Goal: Transaction & Acquisition: Purchase product/service

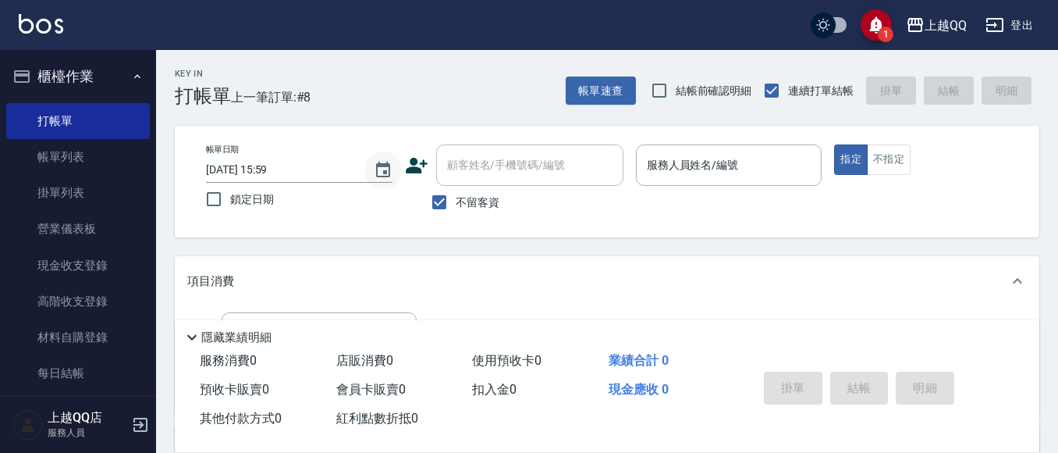
scroll to position [78, 0]
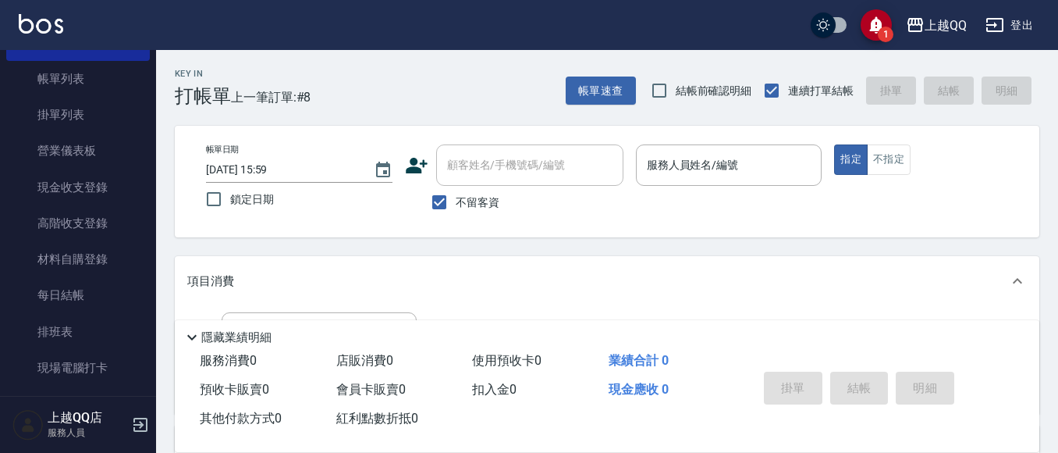
click at [442, 198] on input "不留客資" at bounding box center [439, 202] width 33 height 33
checkbox input "false"
click at [471, 158] on div "顧客姓名/手機號碼/編號 顧客姓名/手機號碼/編號" at bounding box center [529, 164] width 187 height 41
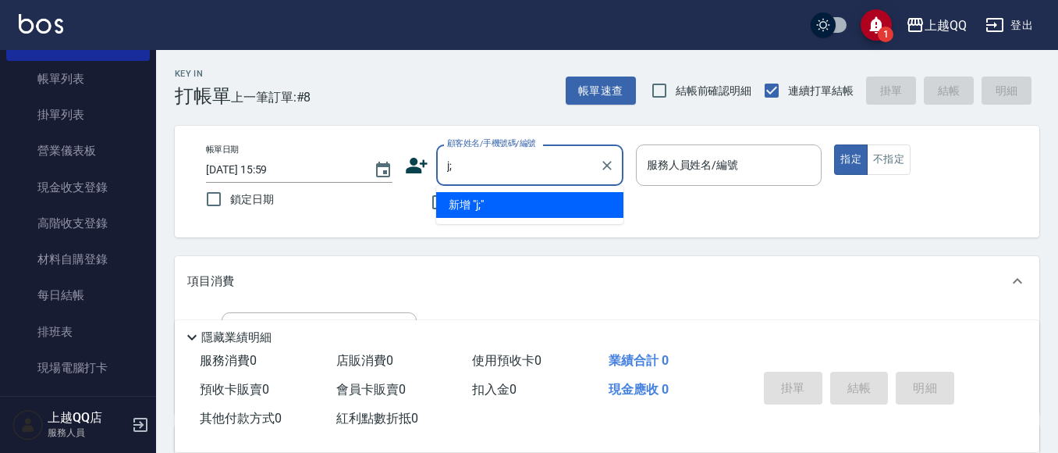
type input "j"
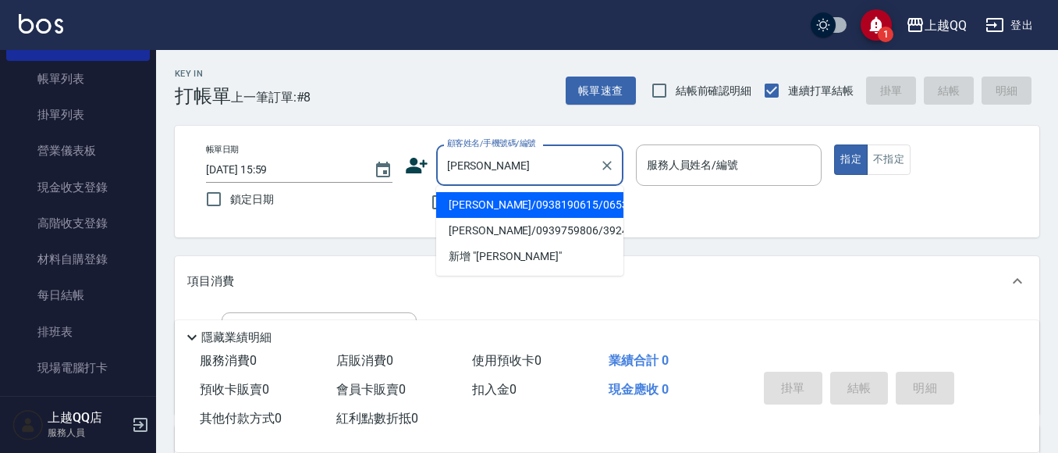
click at [496, 205] on li "[PERSON_NAME]/0938190615/0653" at bounding box center [529, 205] width 187 height 26
type input "[PERSON_NAME]/0938190615/0653"
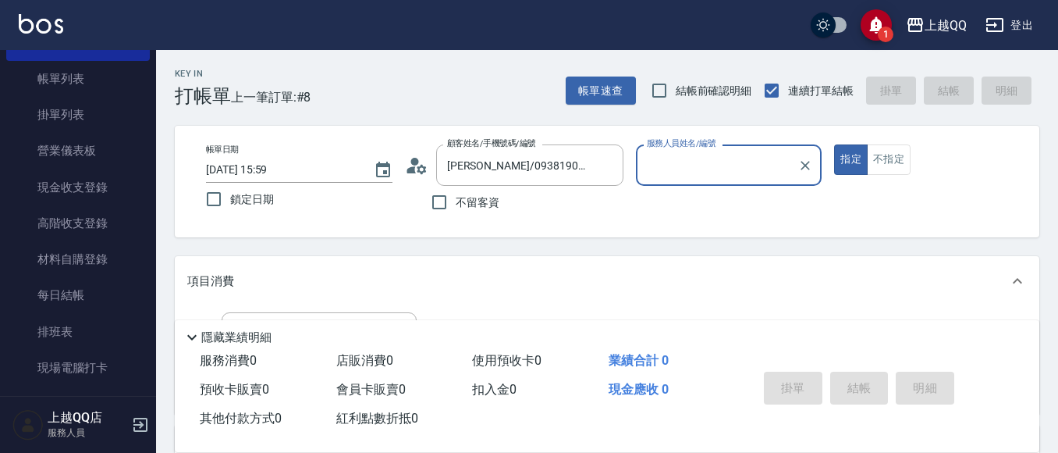
type input "[PERSON_NAME]-8"
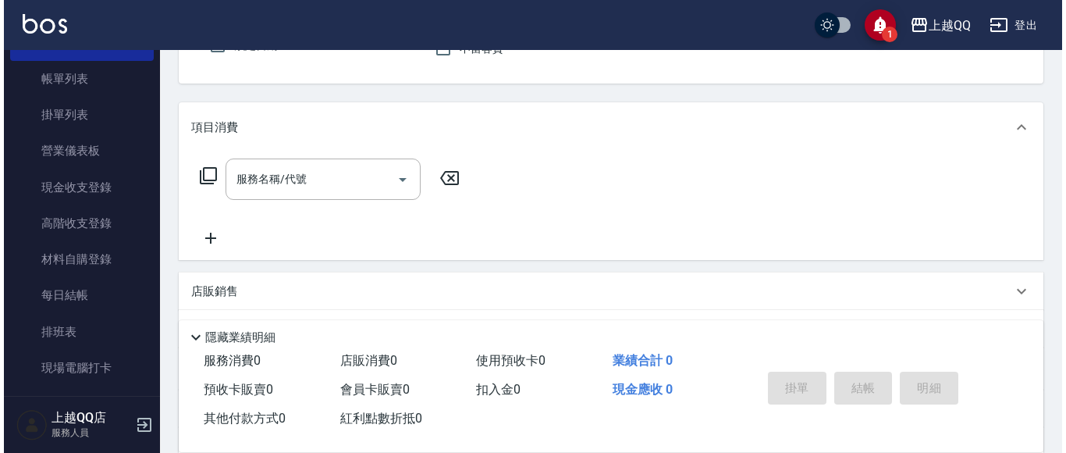
scroll to position [169, 0]
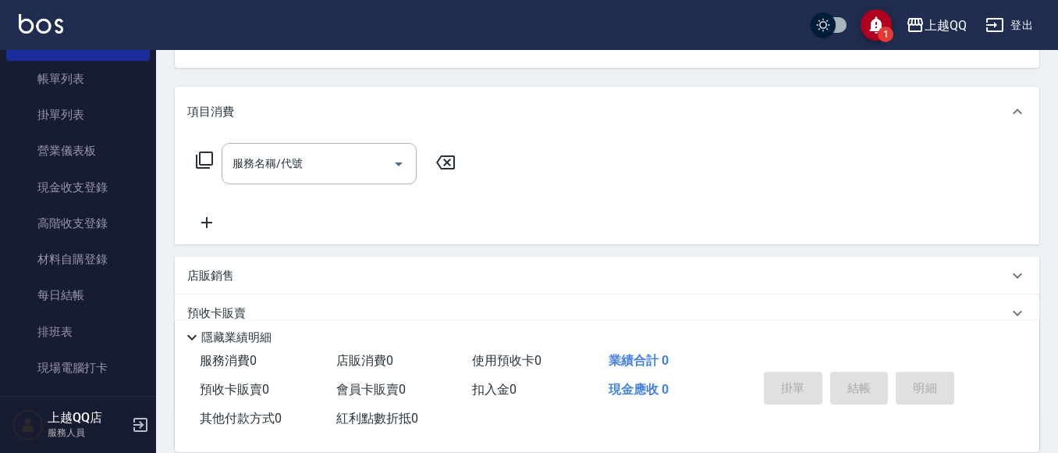
click at [210, 156] on icon at bounding box center [204, 160] width 19 height 19
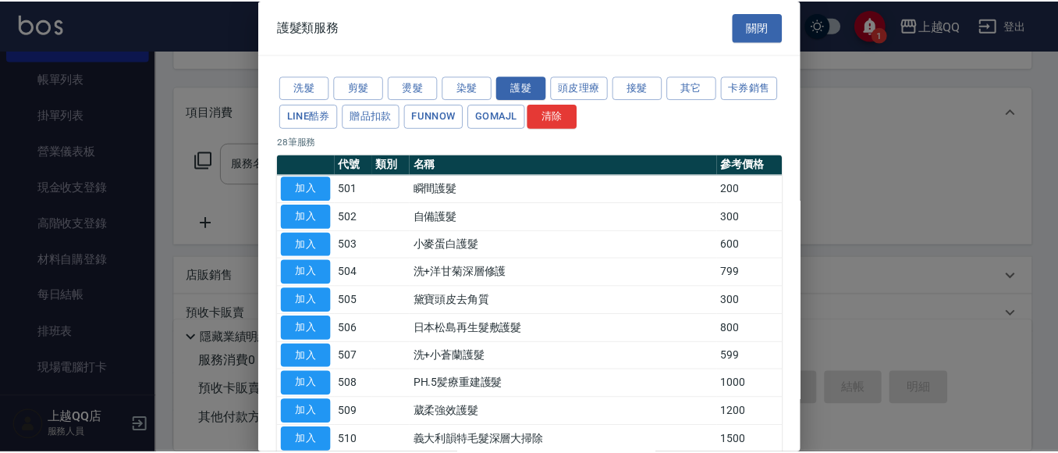
scroll to position [589, 0]
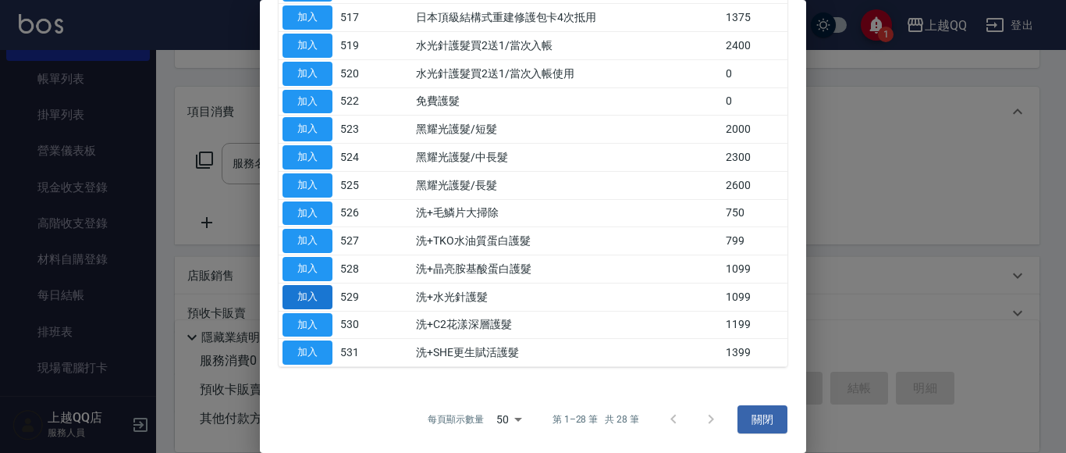
click at [307, 299] on button "加入" at bounding box center [307, 297] width 50 height 24
type input "洗+水光針護髮(529)"
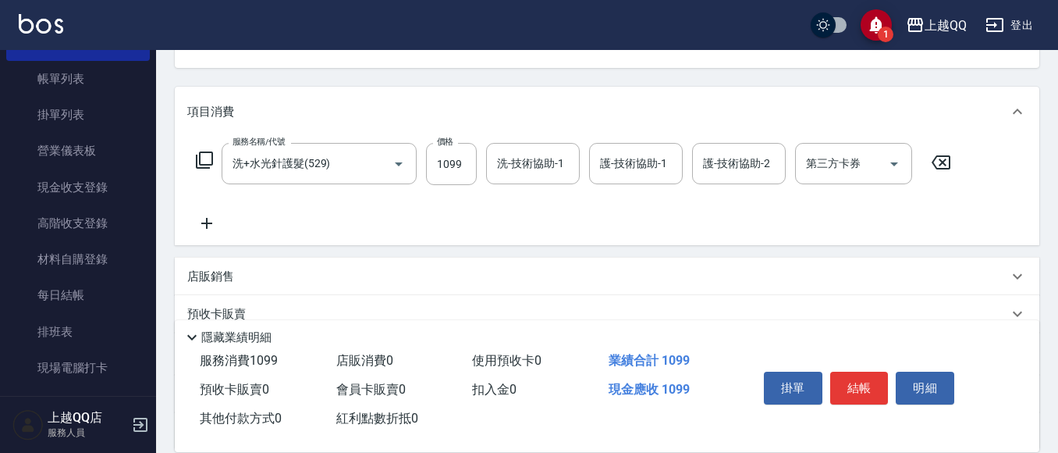
click at [515, 161] on div "洗-技術協助-1 洗-技術協助-1" at bounding box center [533, 163] width 94 height 41
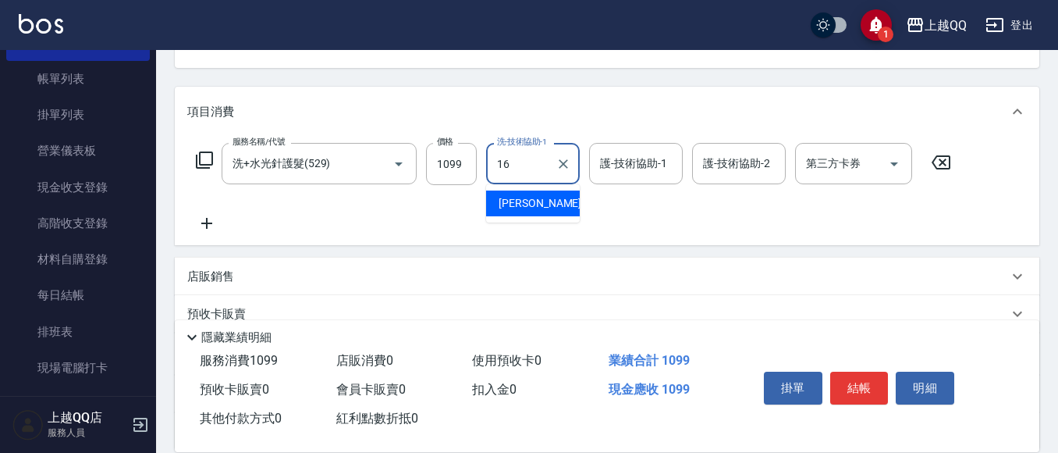
click at [516, 200] on span "[PERSON_NAME] -16" at bounding box center [548, 203] width 98 height 16
type input "[PERSON_NAME]-16"
click at [644, 163] on input "護-技術協助-1" at bounding box center [636, 163] width 80 height 27
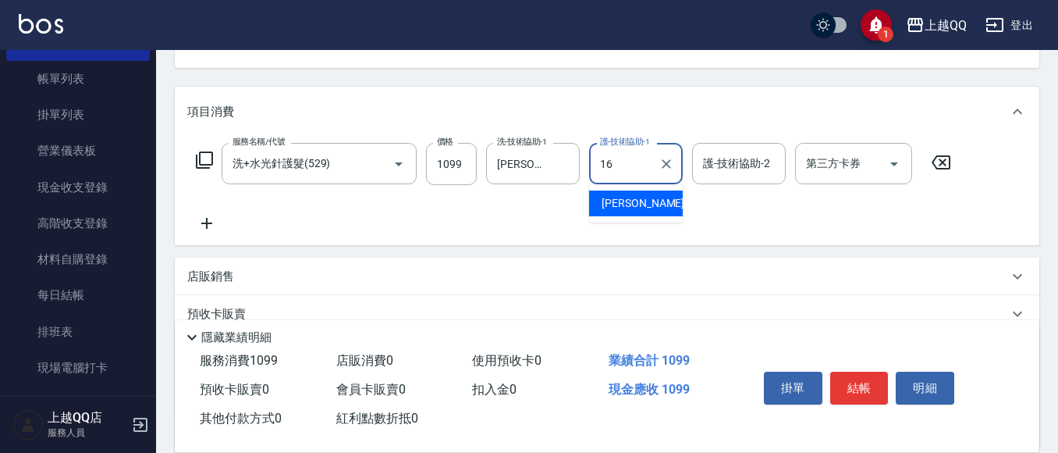
click at [655, 206] on div "[PERSON_NAME] -16" at bounding box center [636, 203] width 94 height 26
type input "[PERSON_NAME]-16"
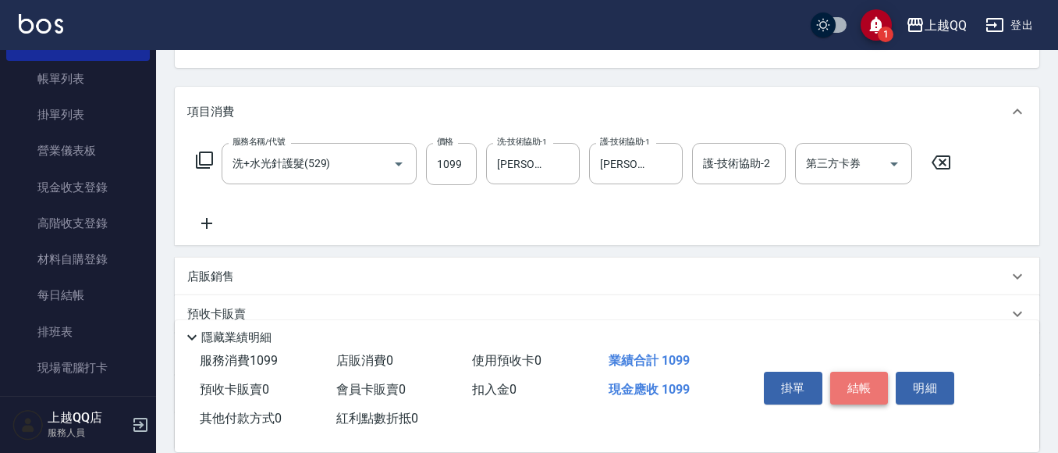
click at [850, 384] on button "結帳" at bounding box center [859, 387] width 59 height 33
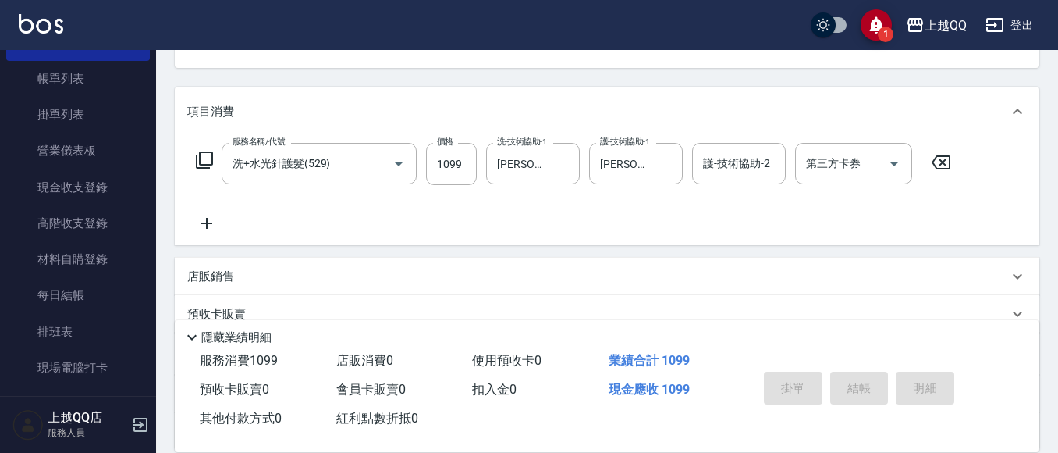
type input "[DATE] 16:48"
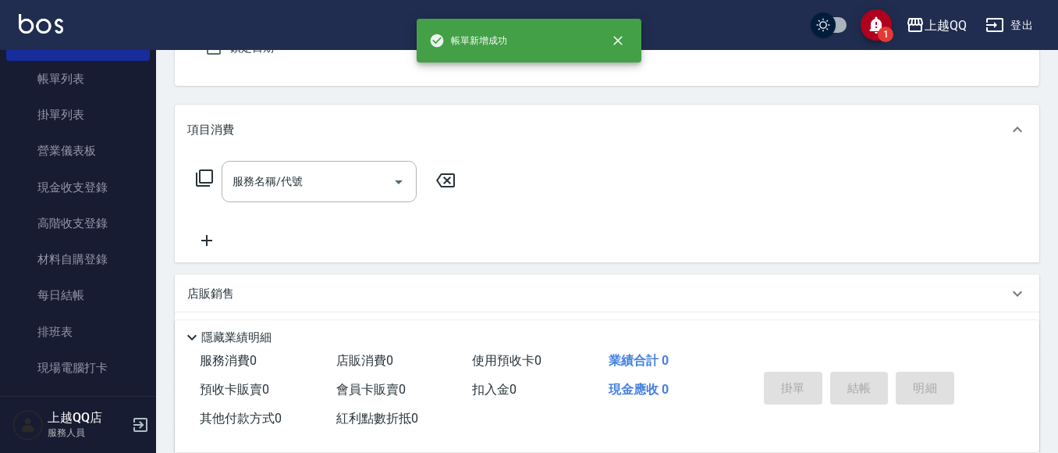
scroll to position [37, 0]
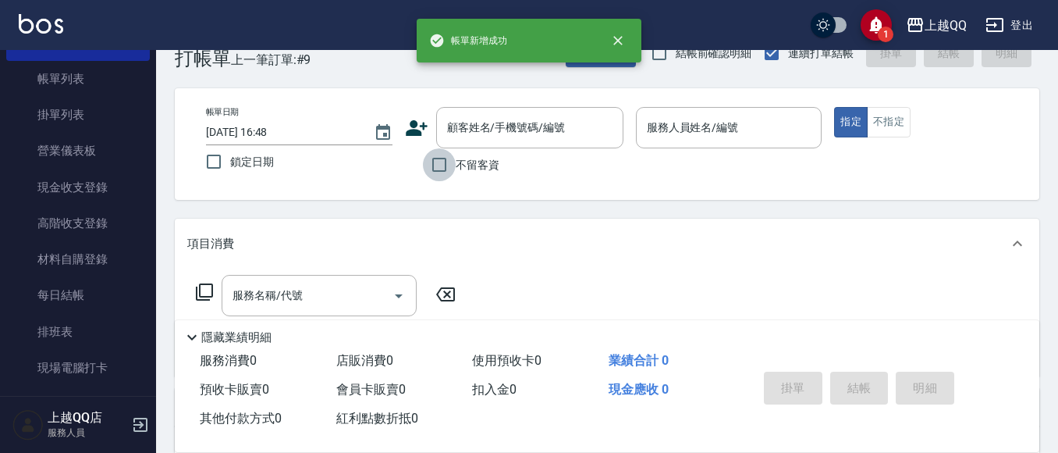
click at [446, 155] on input "不留客資" at bounding box center [439, 164] width 33 height 33
checkbox input "true"
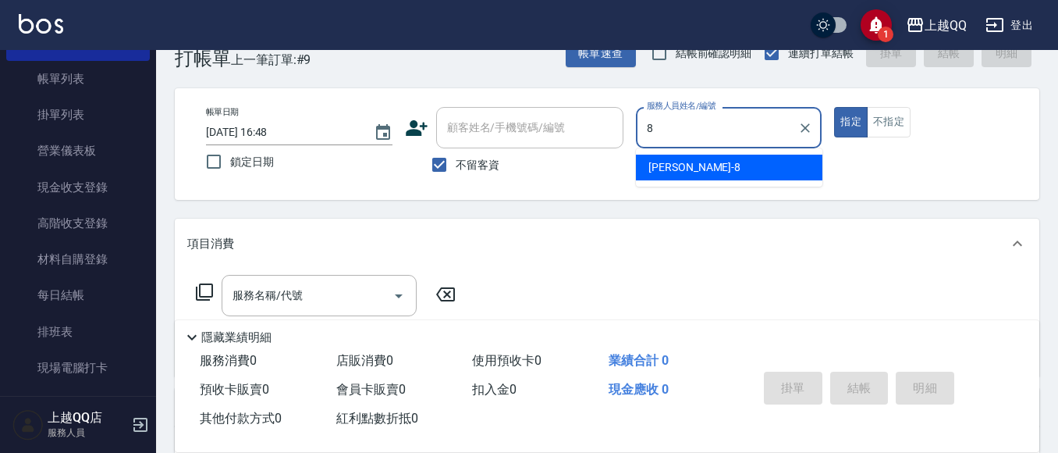
type input "[PERSON_NAME]-8"
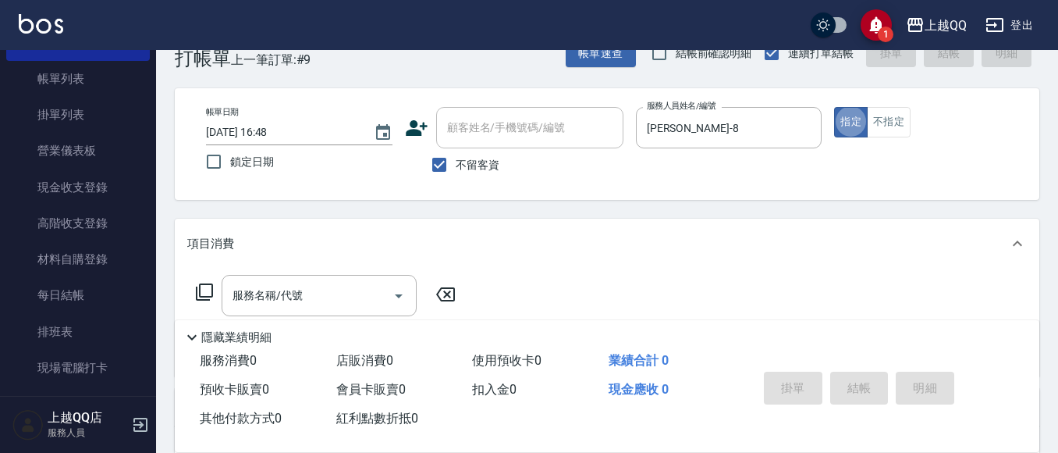
type button "true"
click at [878, 101] on div "帳單日期 [DATE] 16:48 鎖定日期 顧客姓名/手機號碼/編號 顧客姓名/手機號碼/編號 不留客資 服務人員姓名/編號 [PERSON_NAME]-8…" at bounding box center [607, 144] width 865 height 112
click at [905, 139] on div "帳單日期 [DATE] 16:48 鎖定日期 顧客姓名/手機號碼/編號 顧客姓名/手機號碼/編號 不留客資 服務人員姓名/編號 [PERSON_NAME]-8…" at bounding box center [607, 144] width 827 height 74
click at [895, 124] on button "不指定" at bounding box center [889, 122] width 44 height 30
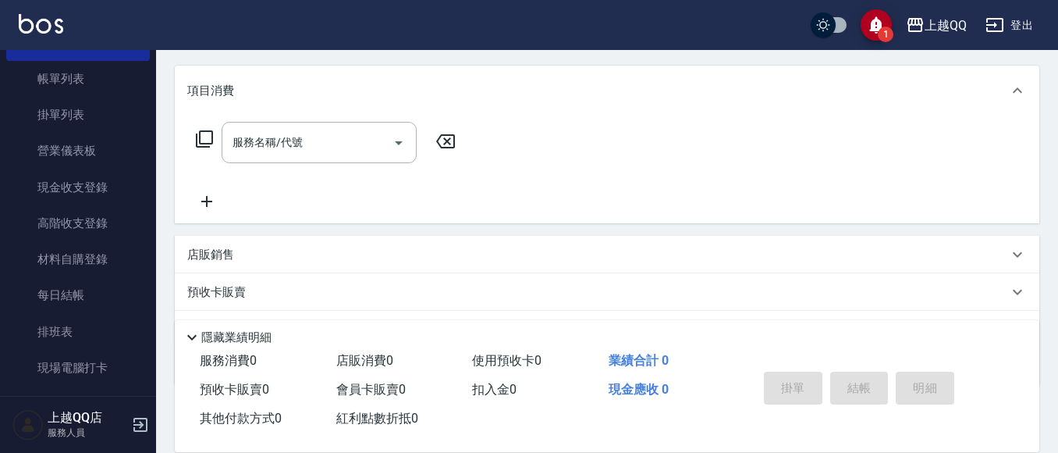
scroll to position [195, 0]
click at [207, 128] on icon at bounding box center [204, 134] width 19 height 19
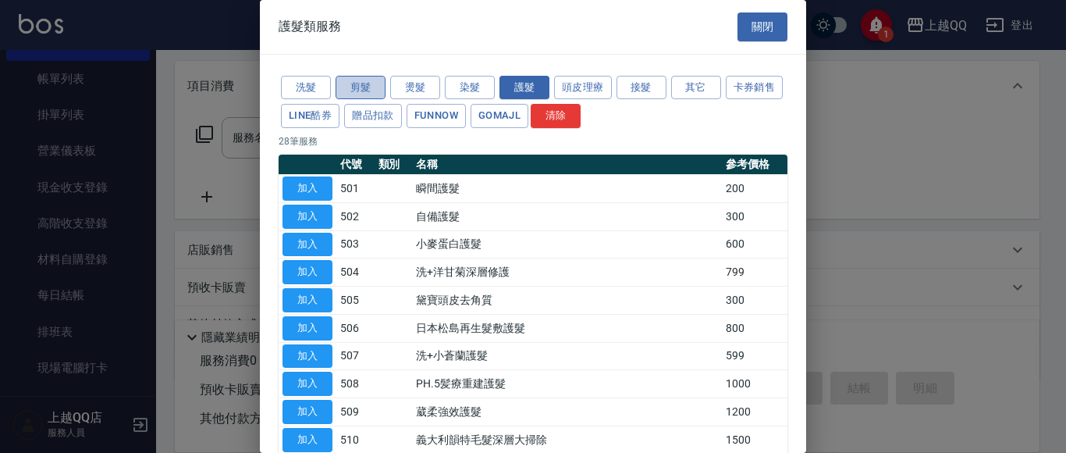
click at [370, 99] on button "剪髮" at bounding box center [361, 88] width 50 height 24
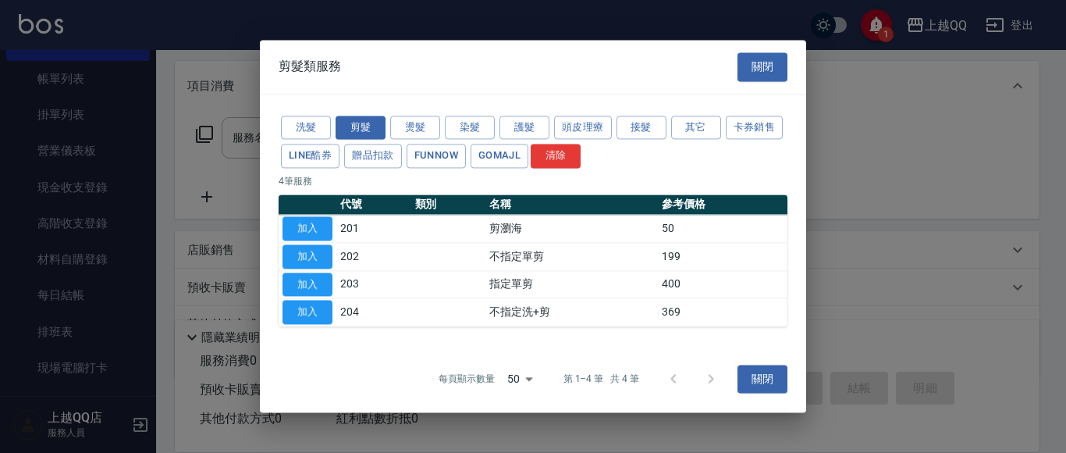
click at [328, 243] on td "加入" at bounding box center [308, 257] width 58 height 28
click at [325, 250] on button "加入" at bounding box center [307, 256] width 50 height 24
type input "不指定單剪(202)"
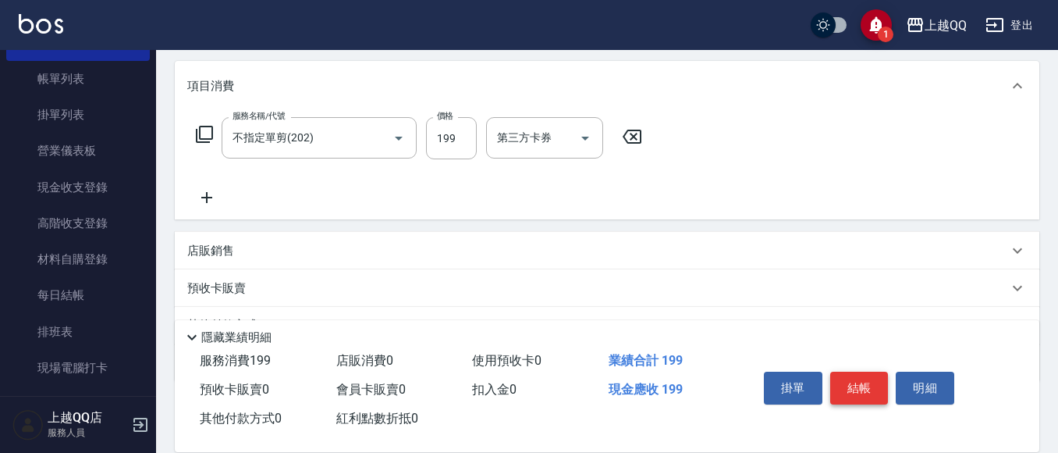
click at [858, 385] on button "結帳" at bounding box center [859, 387] width 59 height 33
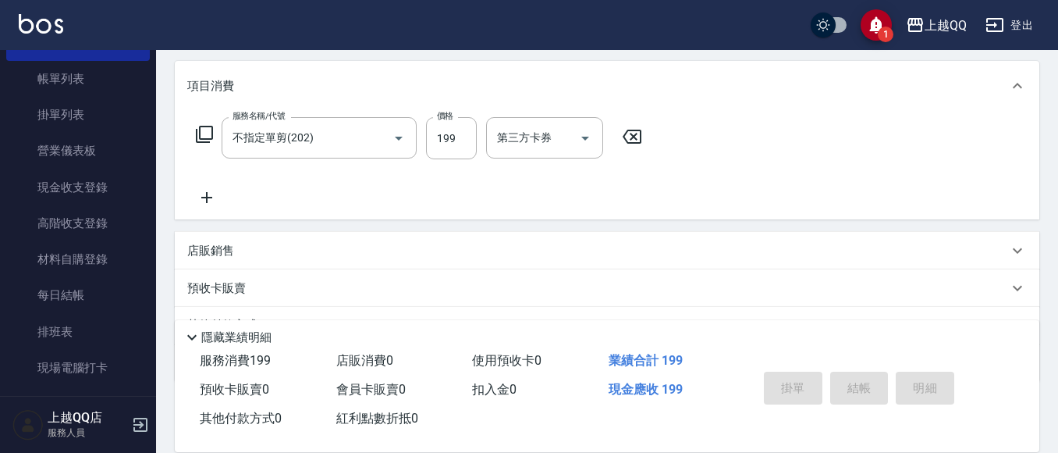
type input "[DATE] 16:49"
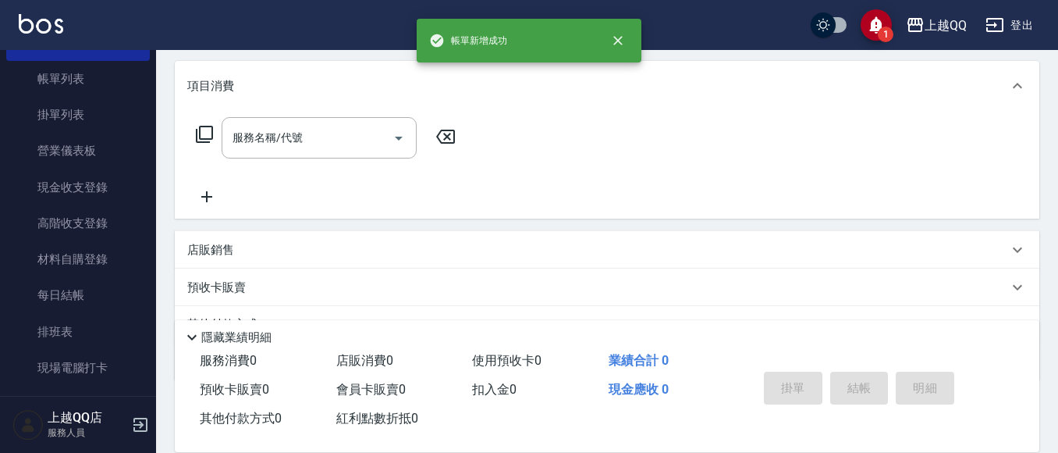
scroll to position [0, 0]
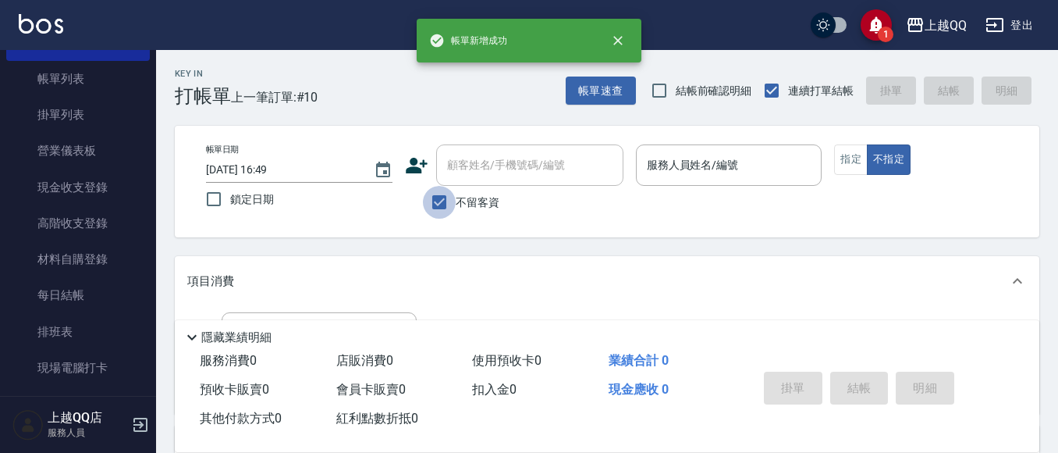
click at [432, 202] on input "不留客資" at bounding box center [439, 202] width 33 height 33
checkbox input "false"
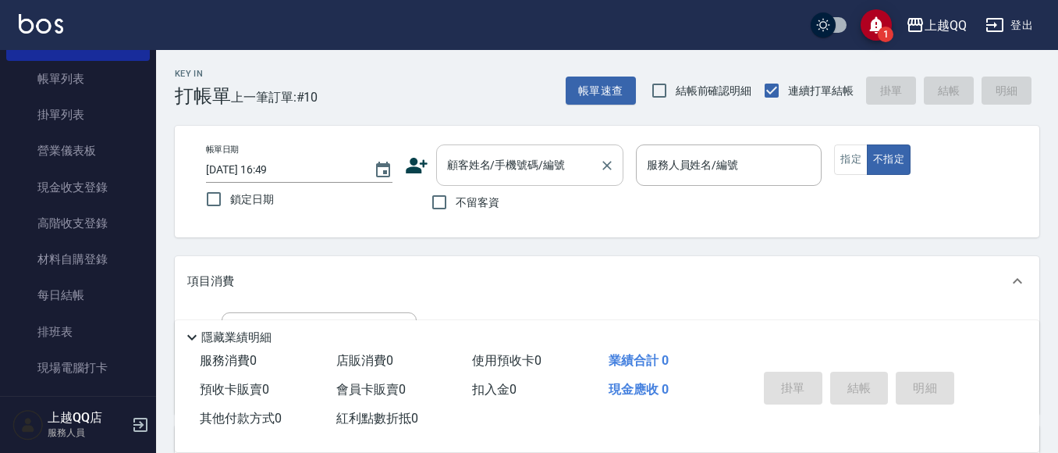
click at [458, 179] on div "顧客姓名/手機號碼/編號" at bounding box center [529, 164] width 187 height 41
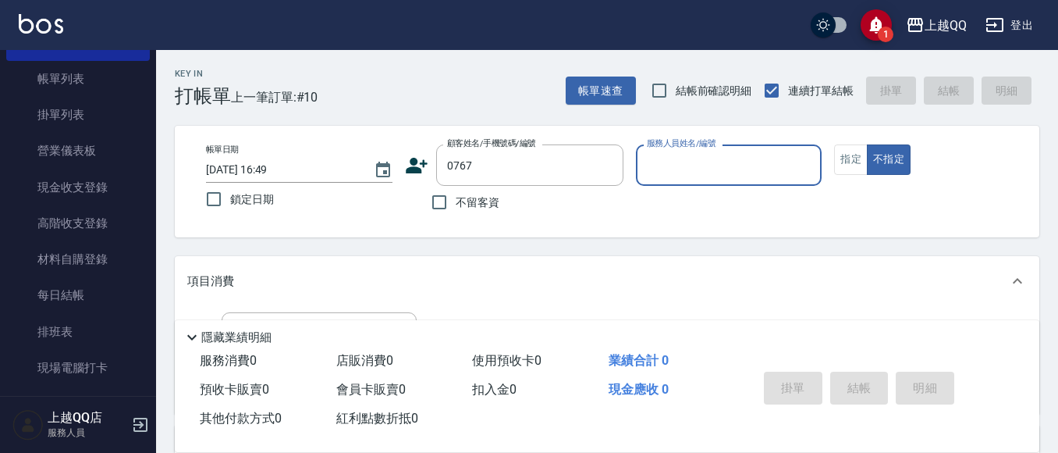
type input "[PERSON_NAME]/0989130467/0767"
type input "[PERSON_NAME]-8"
click at [851, 153] on button "指定" at bounding box center [851, 159] width 34 height 30
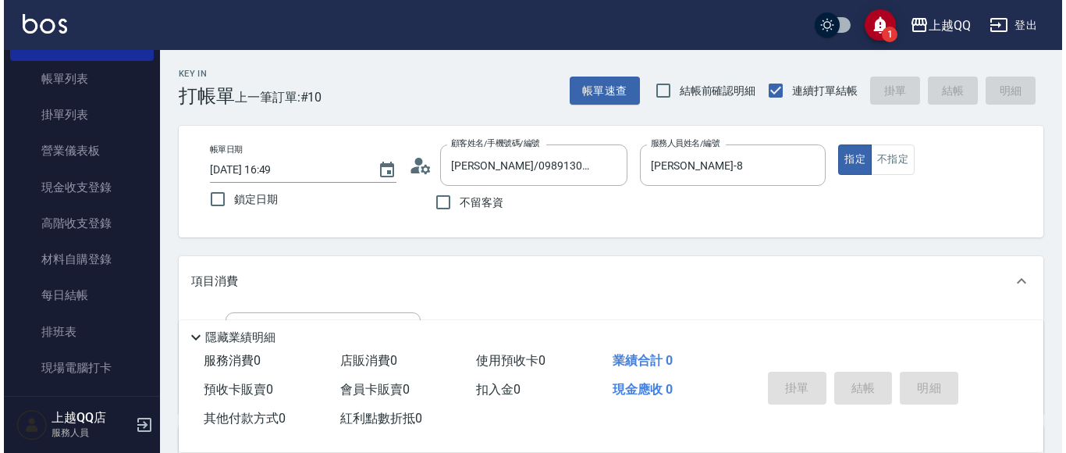
scroll to position [133, 0]
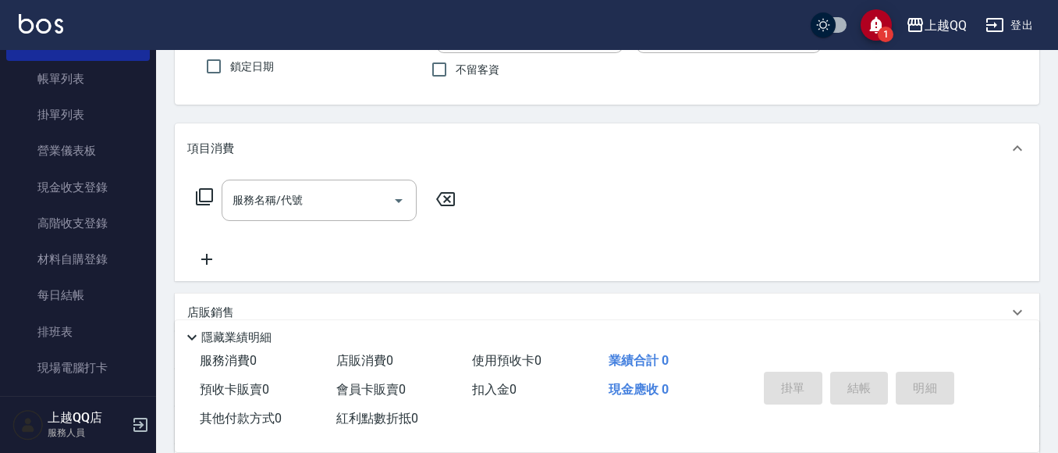
click at [206, 187] on icon at bounding box center [204, 196] width 19 height 19
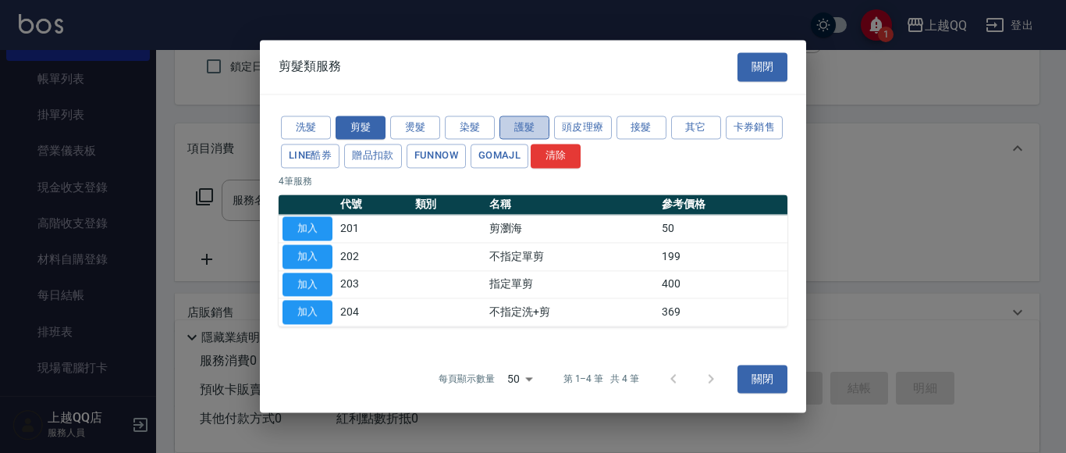
click at [512, 129] on button "護髮" at bounding box center [524, 127] width 50 height 24
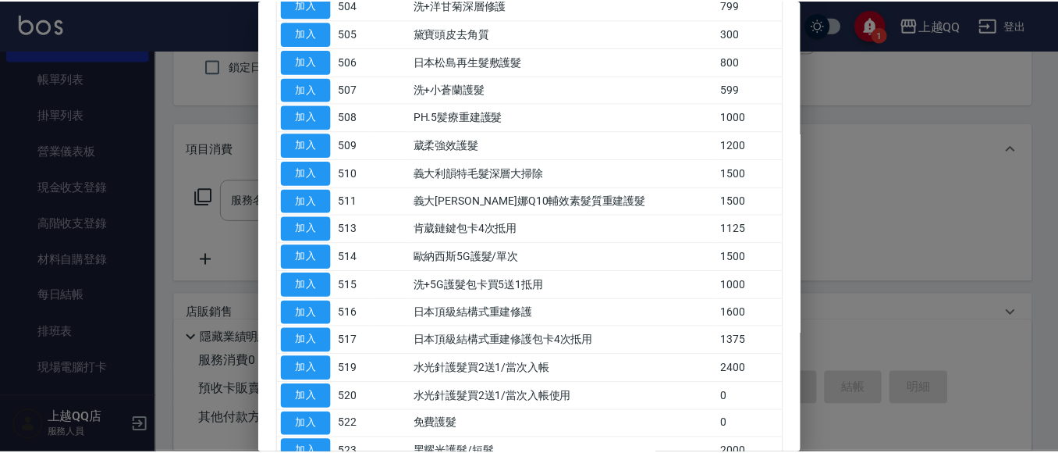
scroll to position [589, 0]
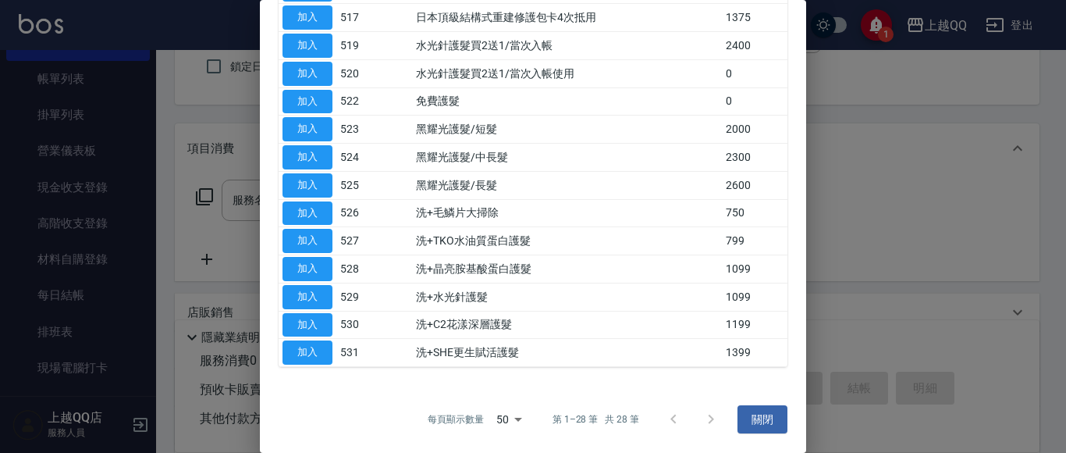
click at [279, 343] on td "加入" at bounding box center [308, 353] width 58 height 28
click at [310, 343] on button "加入" at bounding box center [307, 352] width 50 height 24
type input "洗+SHE更生賦活護髮(531)"
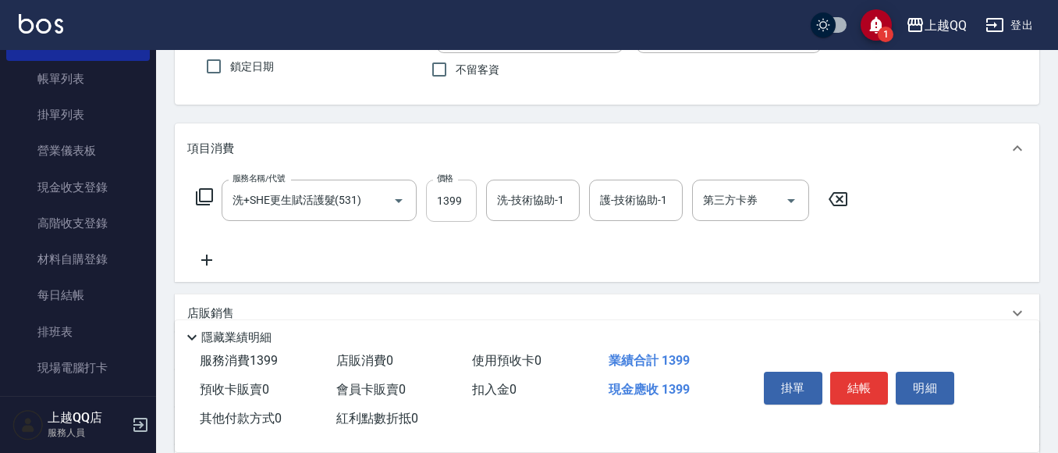
click at [458, 204] on input "1399" at bounding box center [451, 200] width 51 height 42
drag, startPoint x: 531, startPoint y: 179, endPoint x: 529, endPoint y: 192, distance: 12.6
click at [531, 180] on div "洗-技術協助-1" at bounding box center [533, 199] width 94 height 41
type input "1499"
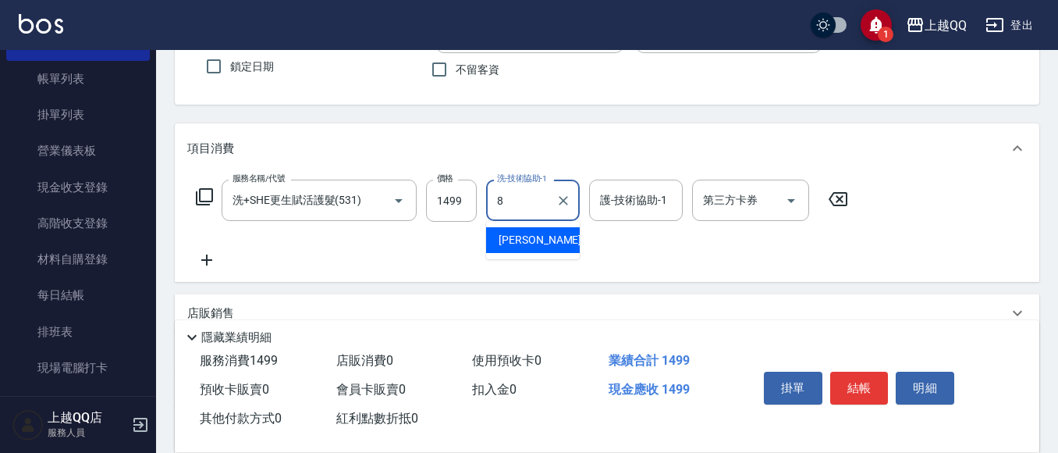
click at [494, 235] on div "[PERSON_NAME] -8" at bounding box center [533, 240] width 94 height 26
type input "[PERSON_NAME]-8"
click at [610, 203] on div "護-技術協助-1 護-技術協助-1" at bounding box center [636, 199] width 94 height 41
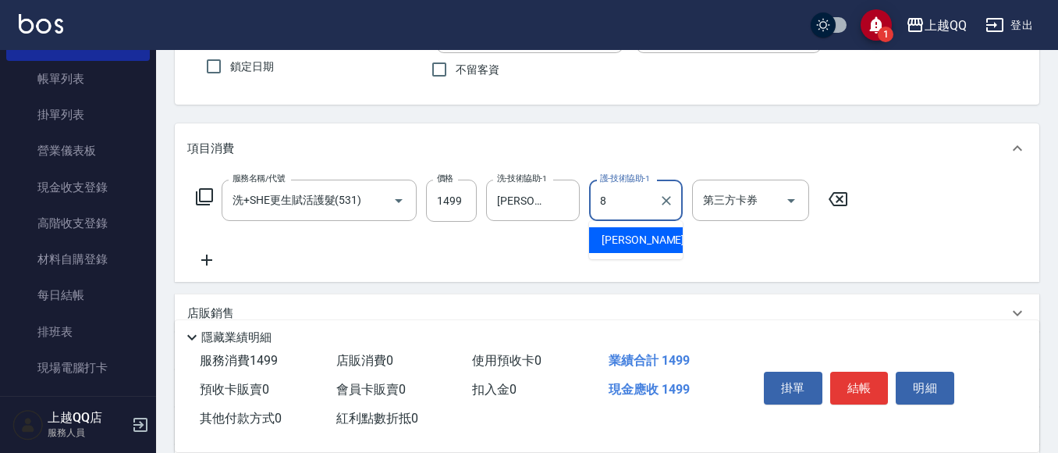
click at [607, 247] on span "[PERSON_NAME] -8" at bounding box center [648, 240] width 92 height 16
type input "[PERSON_NAME]-8"
click at [840, 374] on button "結帳" at bounding box center [859, 387] width 59 height 33
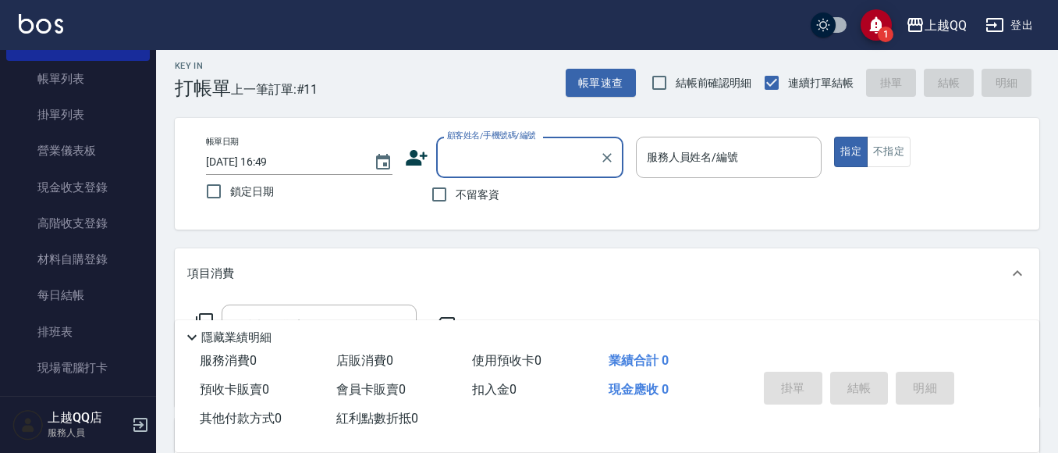
scroll to position [0, 0]
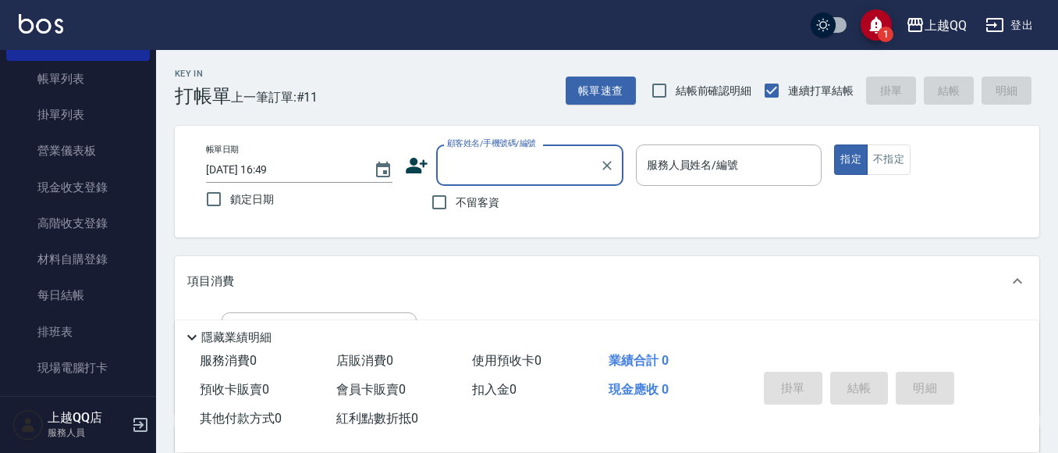
click at [460, 203] on span "不留客資" at bounding box center [478, 202] width 44 height 16
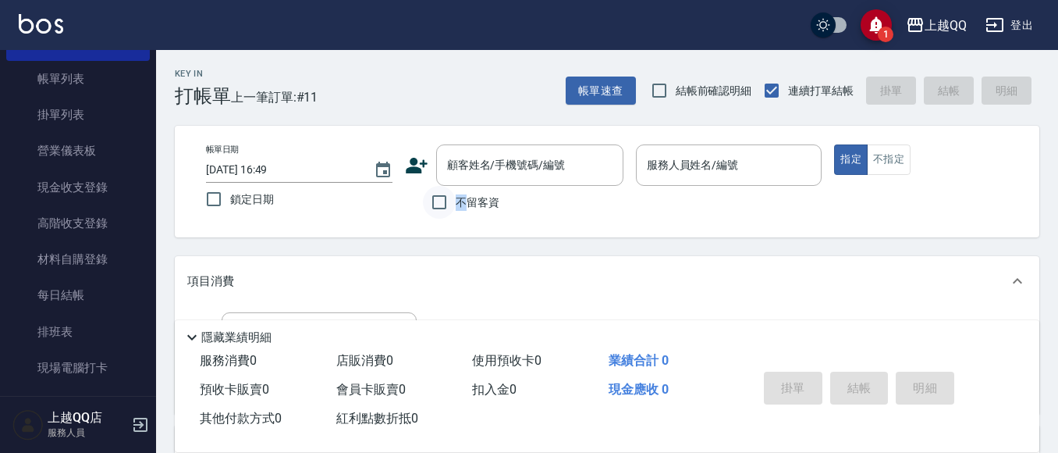
click at [442, 197] on input "不留客資" at bounding box center [439, 202] width 33 height 33
click at [477, 203] on span "不留客資" at bounding box center [478, 202] width 44 height 16
click at [456, 203] on input "不留客資" at bounding box center [439, 202] width 33 height 33
checkbox input "false"
click at [493, 179] on div "顧客姓名/手機號碼/編號" at bounding box center [529, 164] width 187 height 41
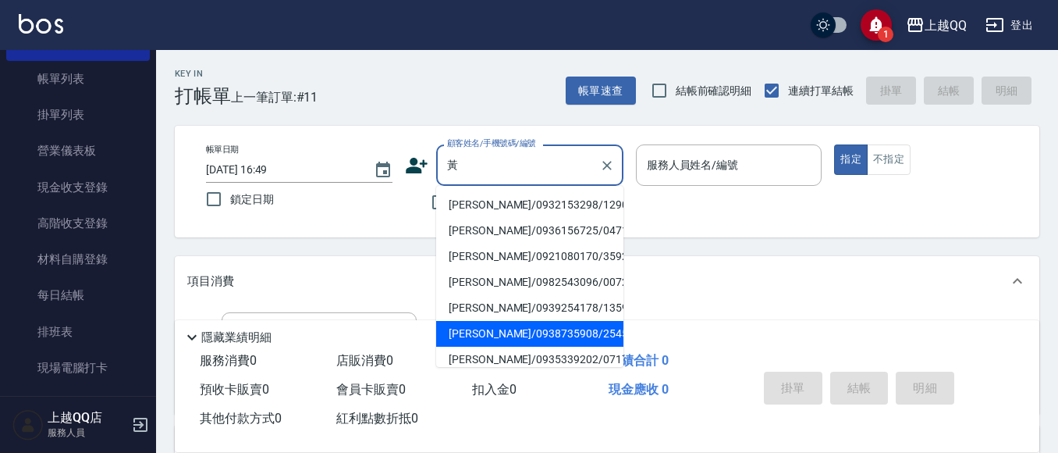
click at [516, 338] on li "[PERSON_NAME]/0938735908/2545" at bounding box center [529, 334] width 187 height 26
type input "[PERSON_NAME]/0938735908/2545"
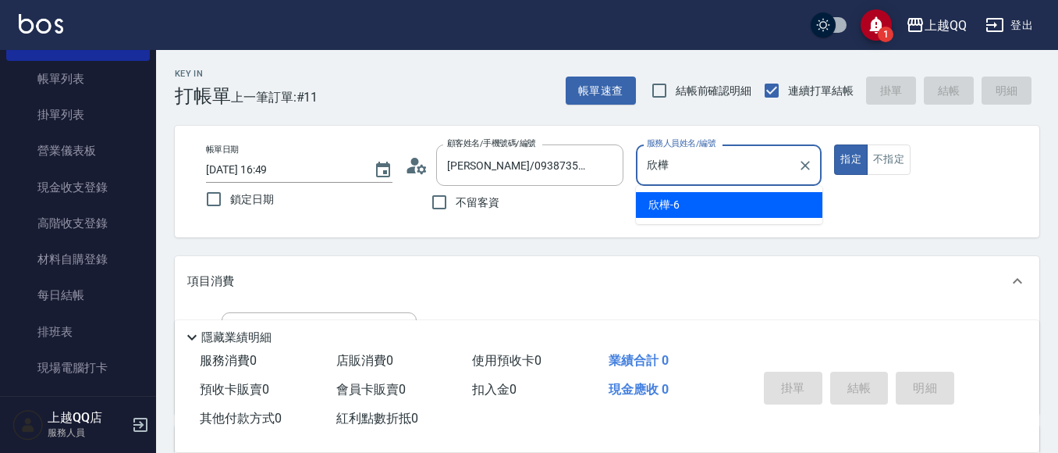
type input "欣"
type input "[PERSON_NAME]5"
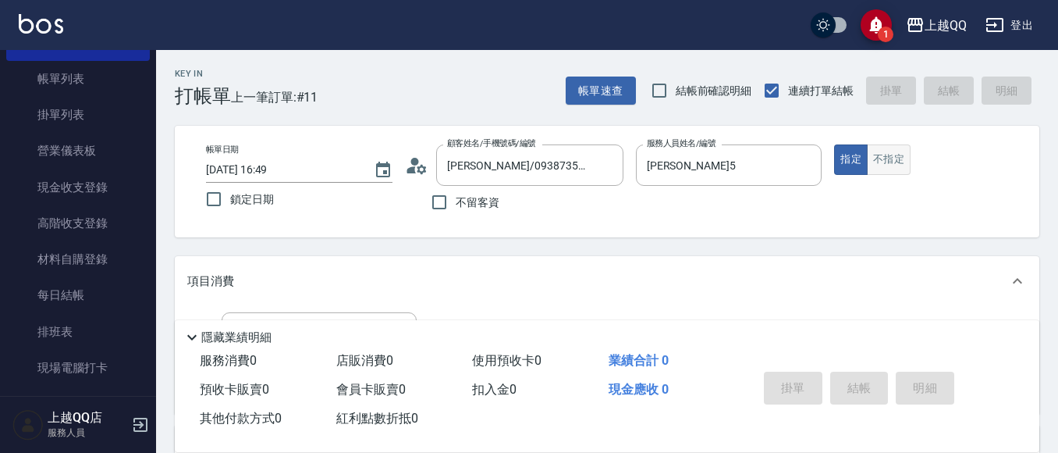
click at [888, 167] on button "不指定" at bounding box center [889, 159] width 44 height 30
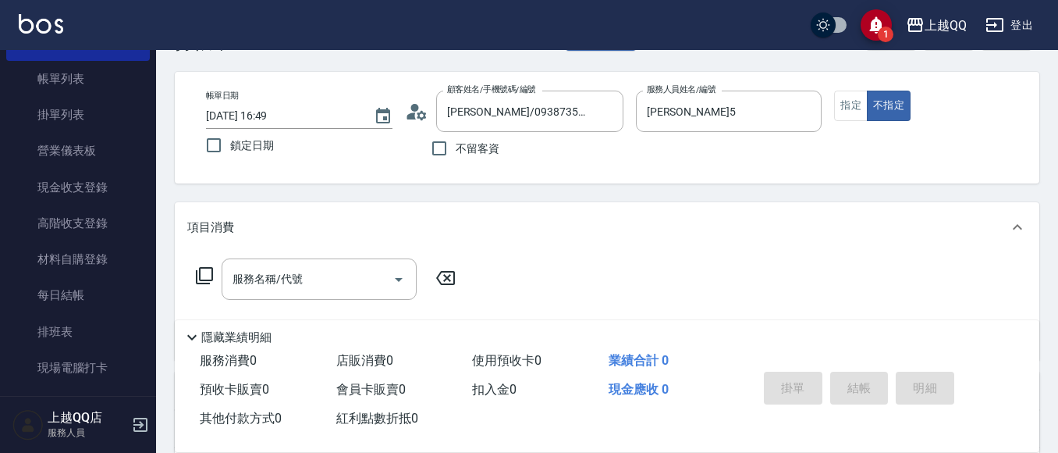
scroll to position [156, 0]
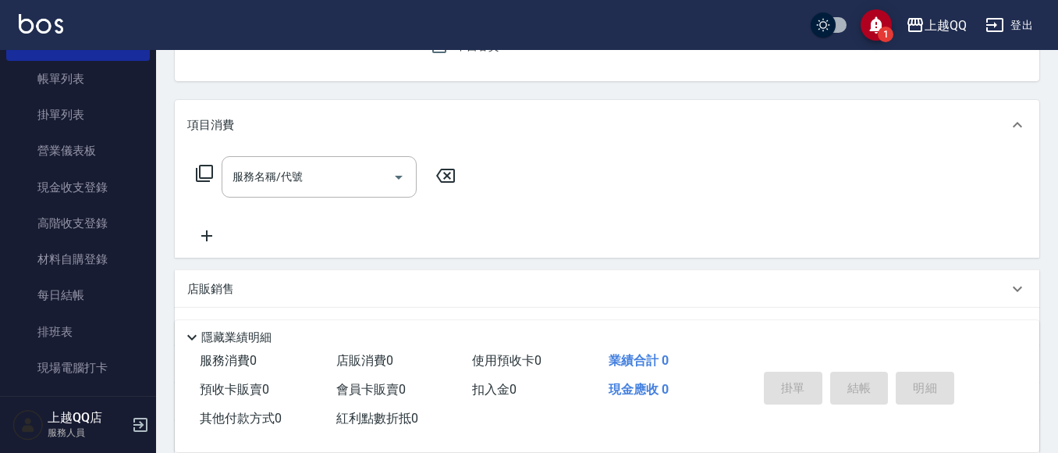
type button "false"
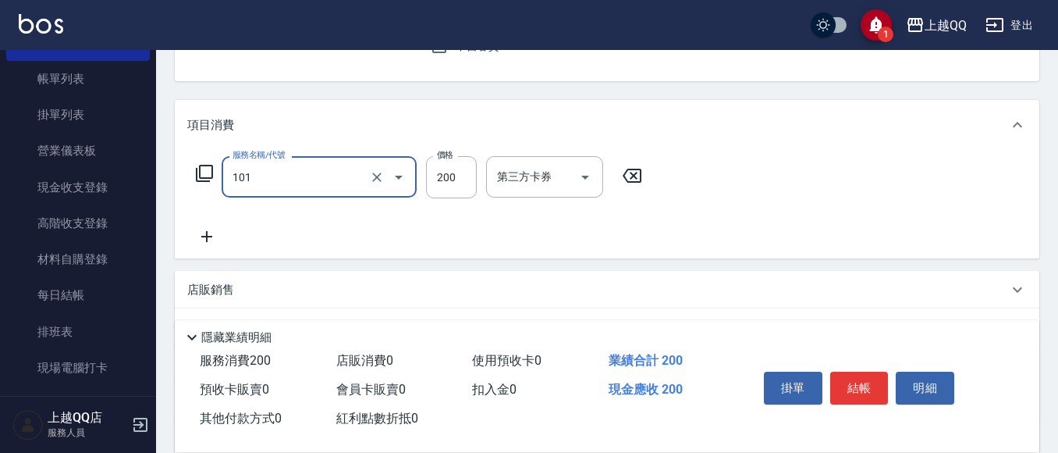
type input "洗髮(101)"
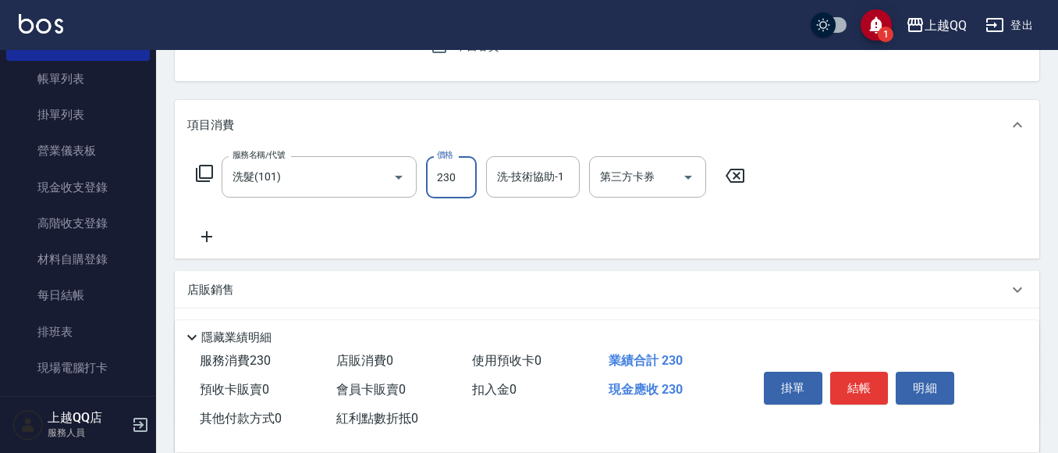
type input "230"
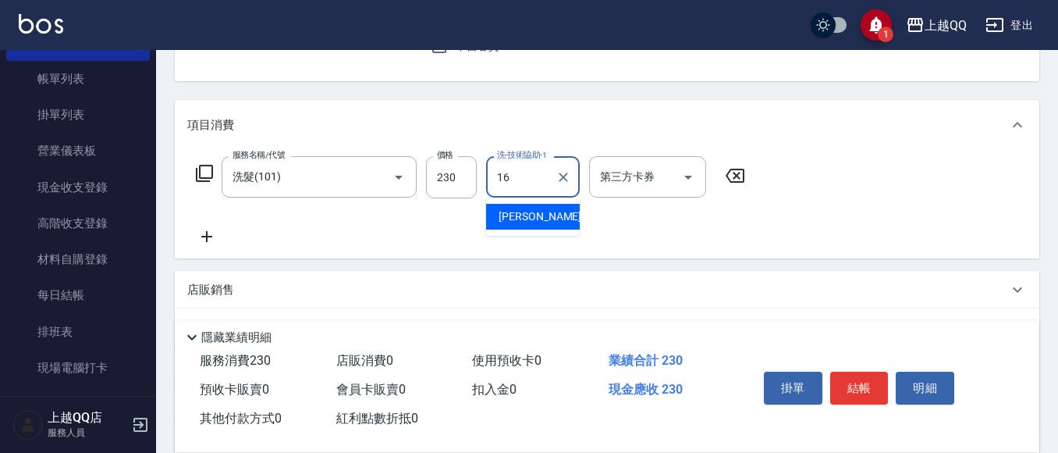
type input "[PERSON_NAME]-16"
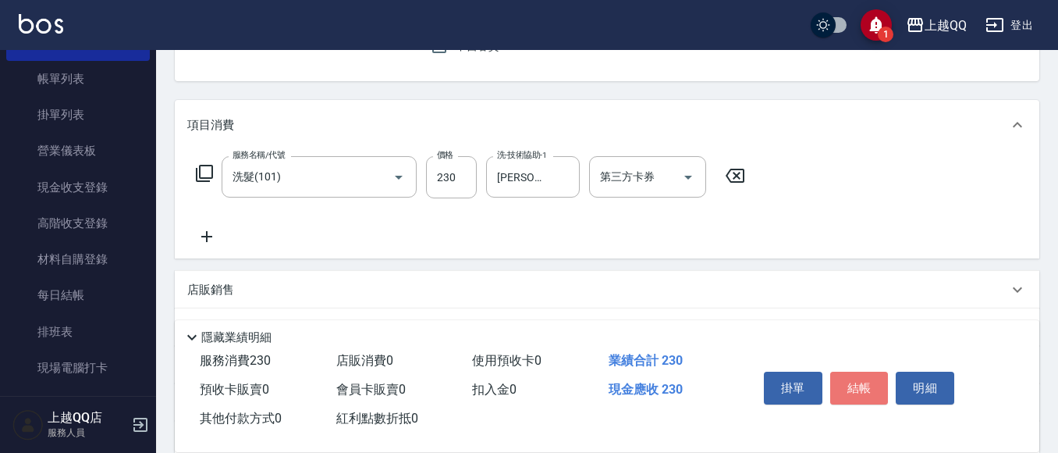
drag, startPoint x: 862, startPoint y: 372, endPoint x: 863, endPoint y: 360, distance: 12.5
click at [863, 365] on div "掛單 結帳 明細" at bounding box center [860, 389] width 204 height 49
click at [859, 436] on div "服務消費 230 店販消費 0 使用預收卡 0 業績合計 230 預收卡販賣 0 會員卡販賣 0 扣入金 0 現金應收 230 其他付款方式 0 紅利點數折抵…" at bounding box center [607, 398] width 865 height 105
click at [880, 388] on button "結帳" at bounding box center [859, 387] width 59 height 33
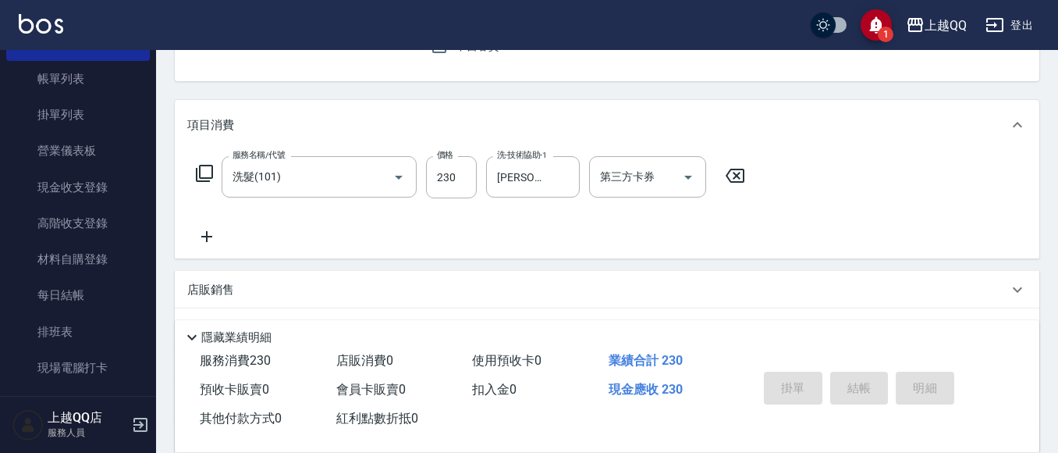
type input "[DATE] 17:14"
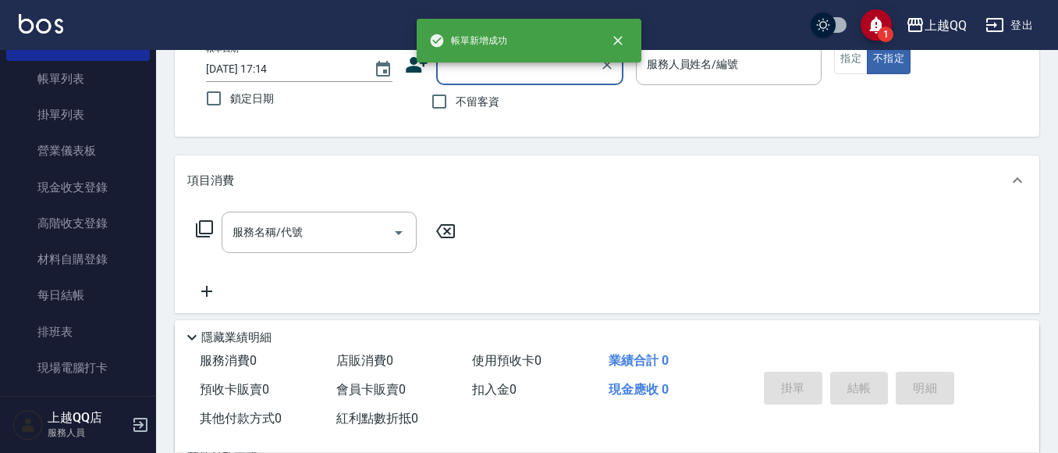
scroll to position [73, 0]
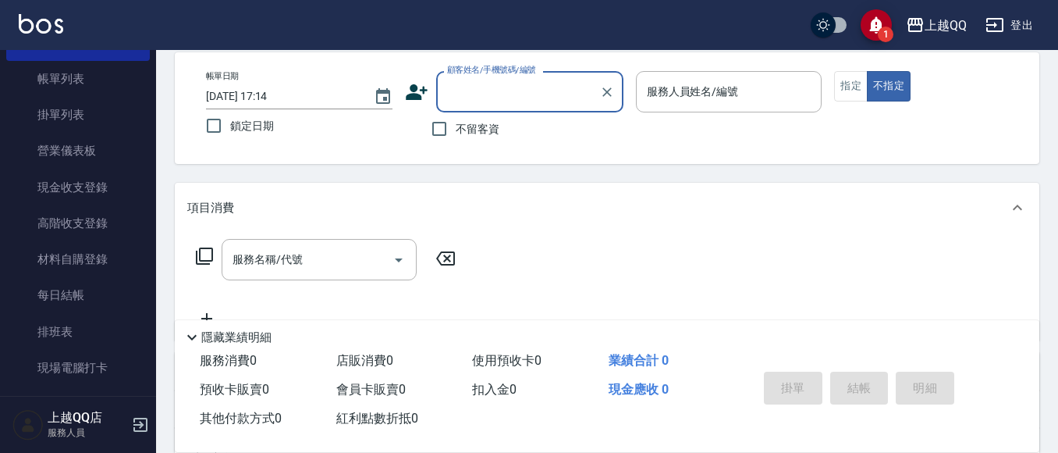
click at [478, 119] on label "不留客資" at bounding box center [461, 128] width 76 height 33
click at [456, 119] on input "不留客資" at bounding box center [439, 128] width 33 height 33
checkbox input "true"
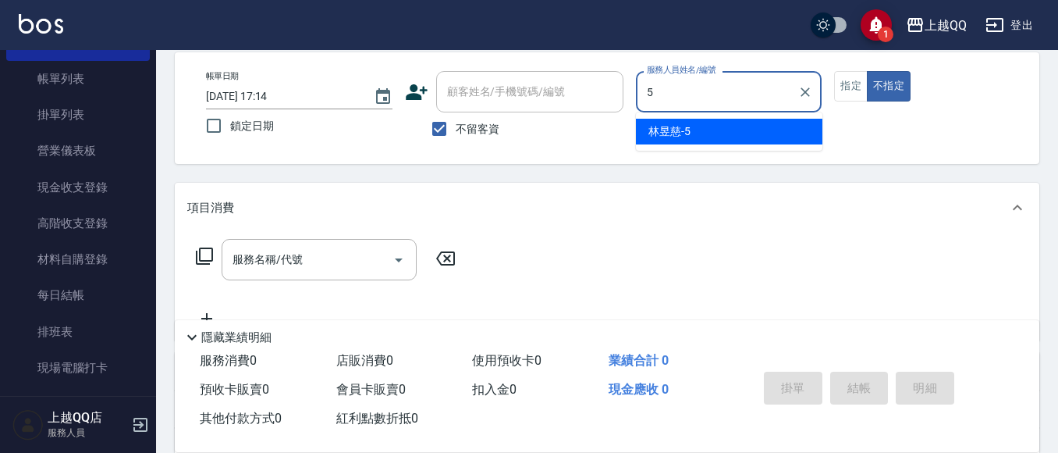
type input "[PERSON_NAME]5"
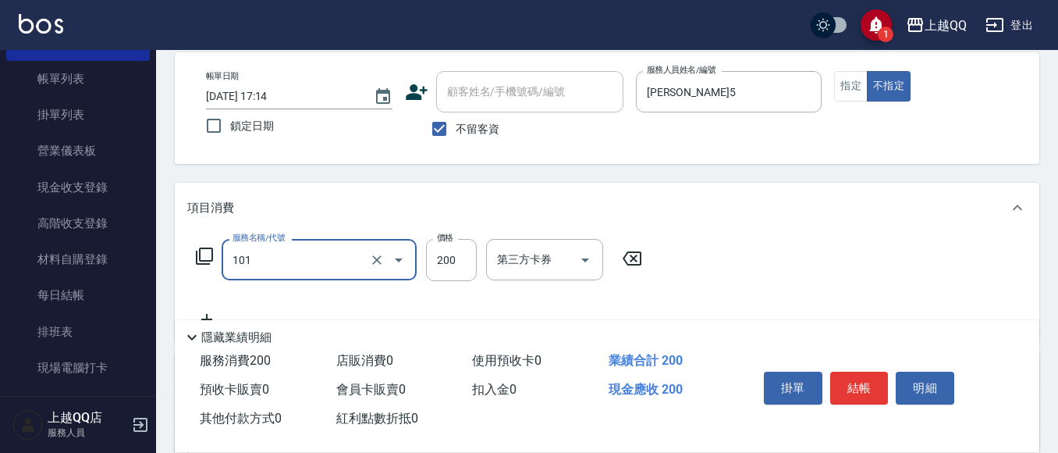
type input "洗髮(101)"
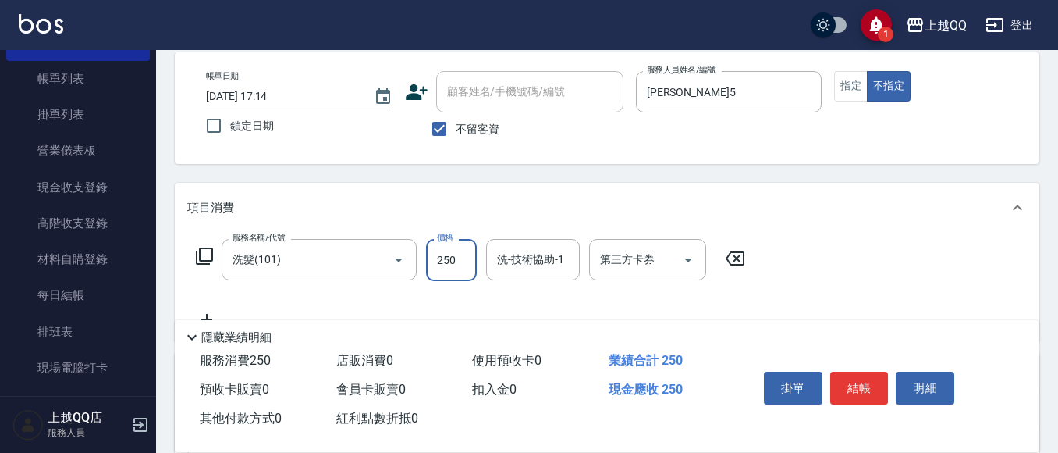
type input "250"
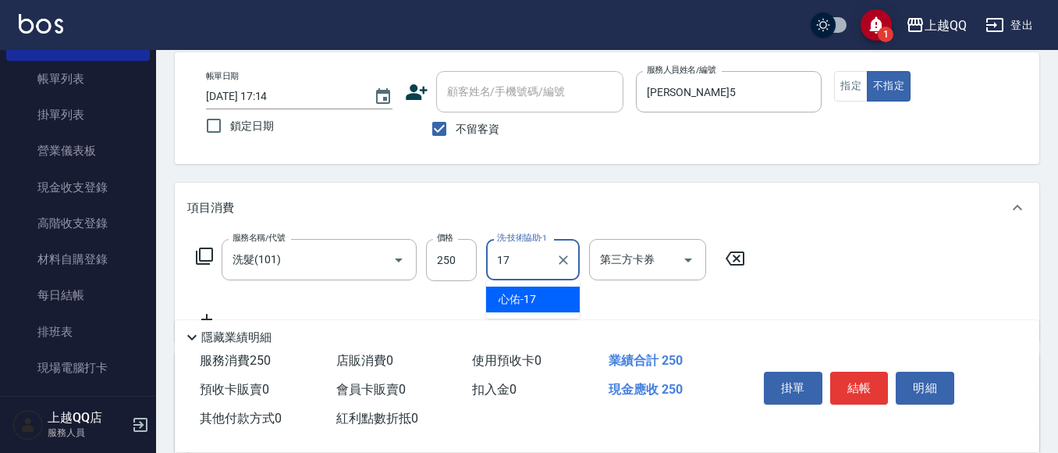
type input "心佑-17"
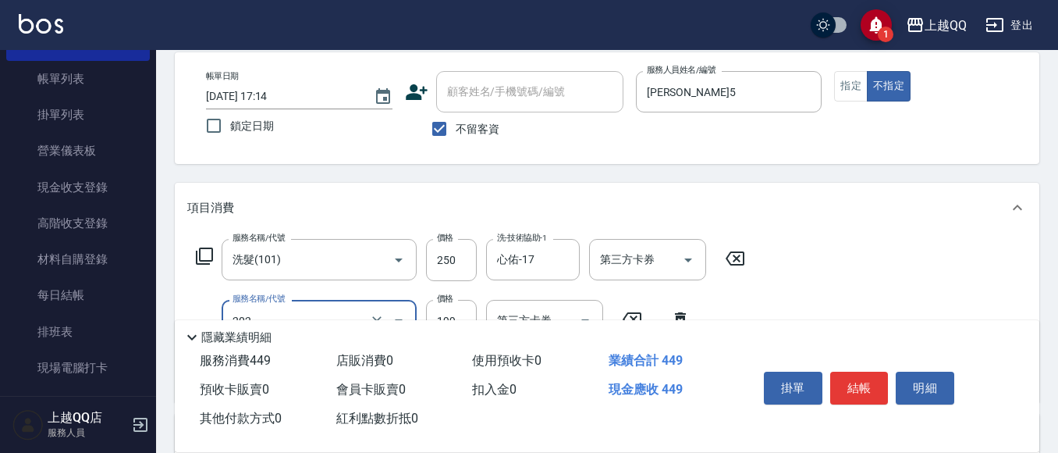
type input "不指定單剪(202)"
click at [848, 379] on button "結帳" at bounding box center [859, 387] width 59 height 33
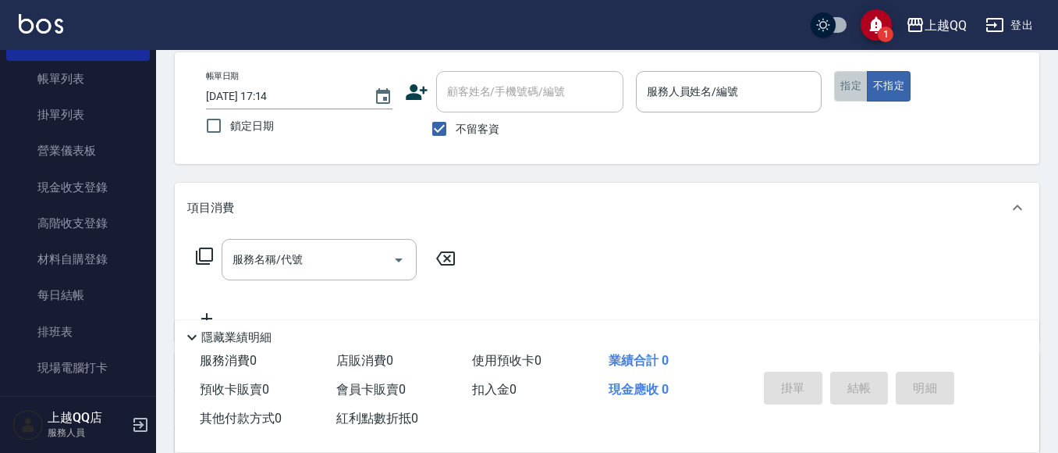
drag, startPoint x: 849, startPoint y: 94, endPoint x: 846, endPoint y: 85, distance: 9.1
click at [846, 86] on button "指定" at bounding box center [851, 86] width 34 height 30
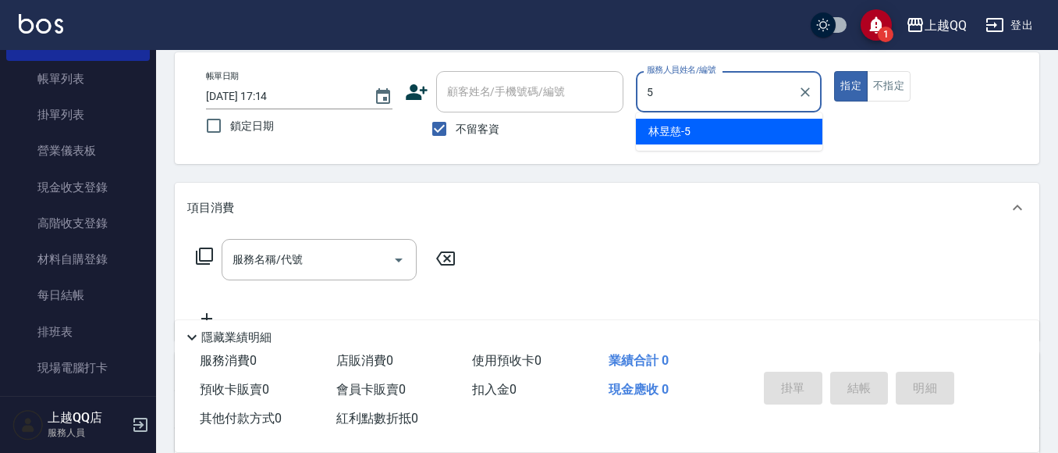
type input "[PERSON_NAME]5"
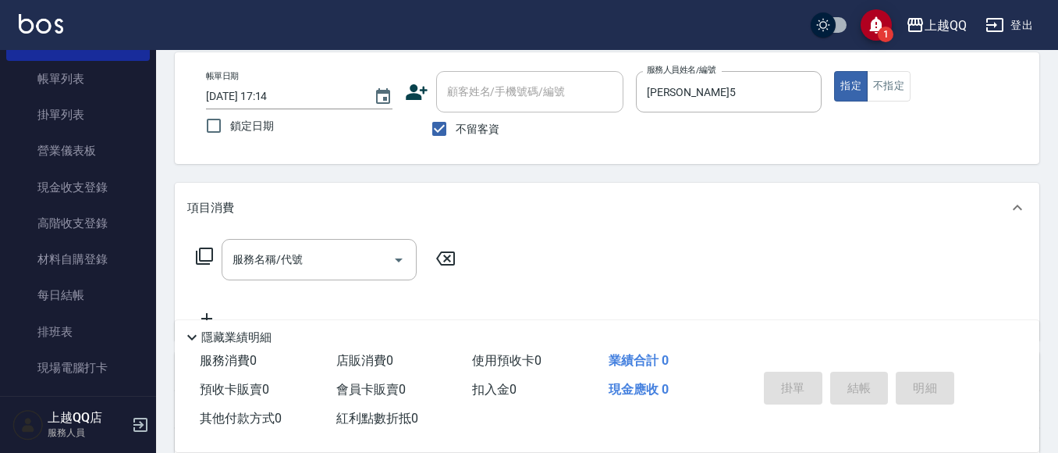
drag, startPoint x: 465, startPoint y: 127, endPoint x: 467, endPoint y: 108, distance: 18.9
click at [465, 126] on span "不留客資" at bounding box center [478, 129] width 44 height 16
click at [456, 126] on input "不留客資" at bounding box center [439, 128] width 33 height 33
checkbox input "false"
drag, startPoint x: 470, startPoint y: 94, endPoint x: 467, endPoint y: 77, distance: 17.4
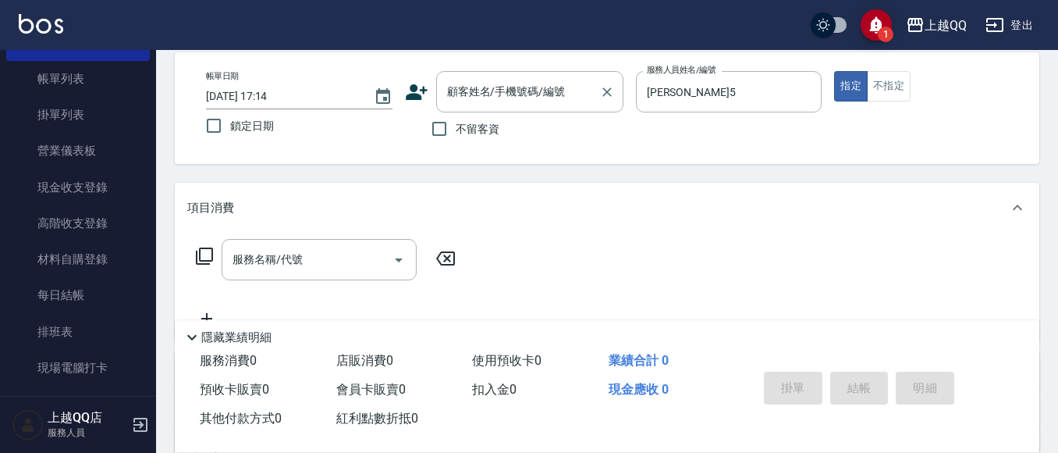
click at [468, 85] on div "顧客姓名/手機號碼/編號 顧客姓名/手機號碼/編號" at bounding box center [529, 91] width 187 height 41
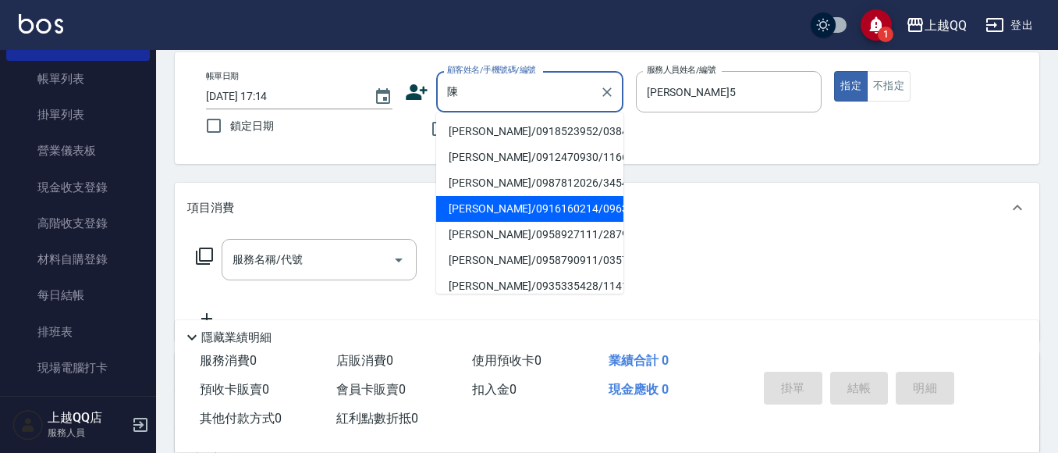
click at [524, 197] on ul "[PERSON_NAME]/0918523952/0384 [PERSON_NAME]/0912470930/1166 [PERSON_NAME]/09878…" at bounding box center [529, 202] width 187 height 181
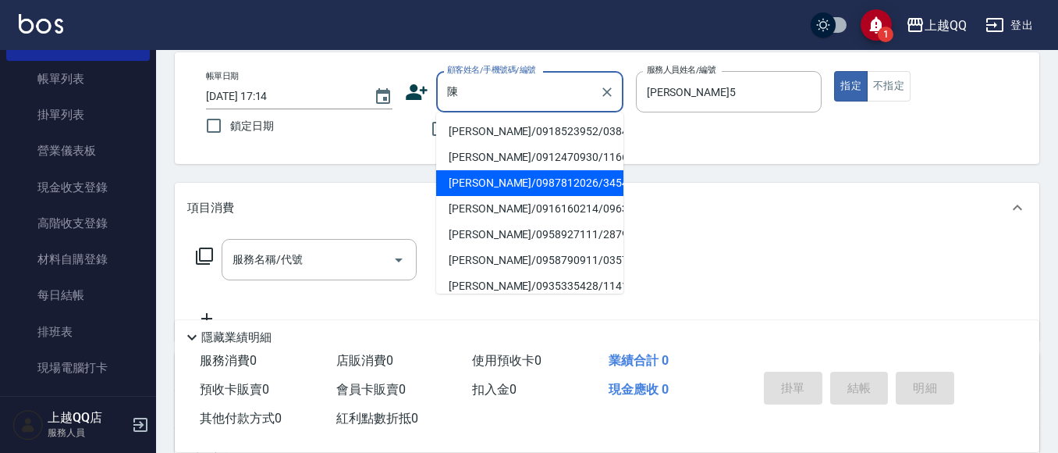
drag, startPoint x: 538, startPoint y: 186, endPoint x: 540, endPoint y: 177, distance: 8.9
click at [537, 186] on li "[PERSON_NAME]/0987812026/3454" at bounding box center [529, 183] width 187 height 26
type input "[PERSON_NAME]/0987812026/3454"
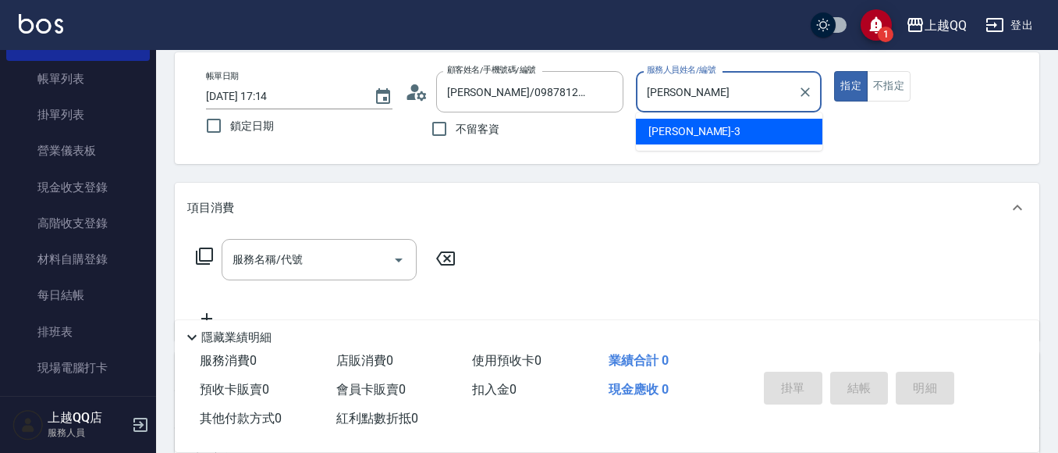
type input "佩"
type input "[PERSON_NAME]5"
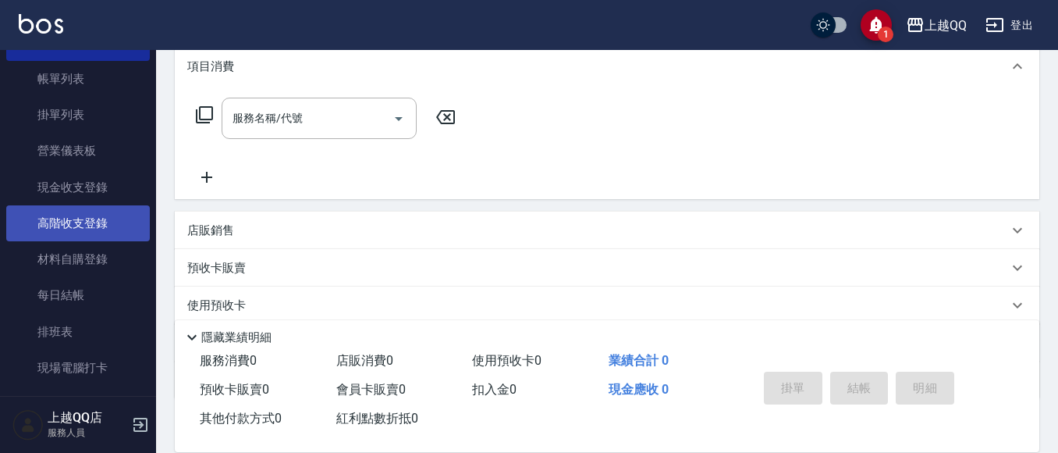
scroll to position [229, 0]
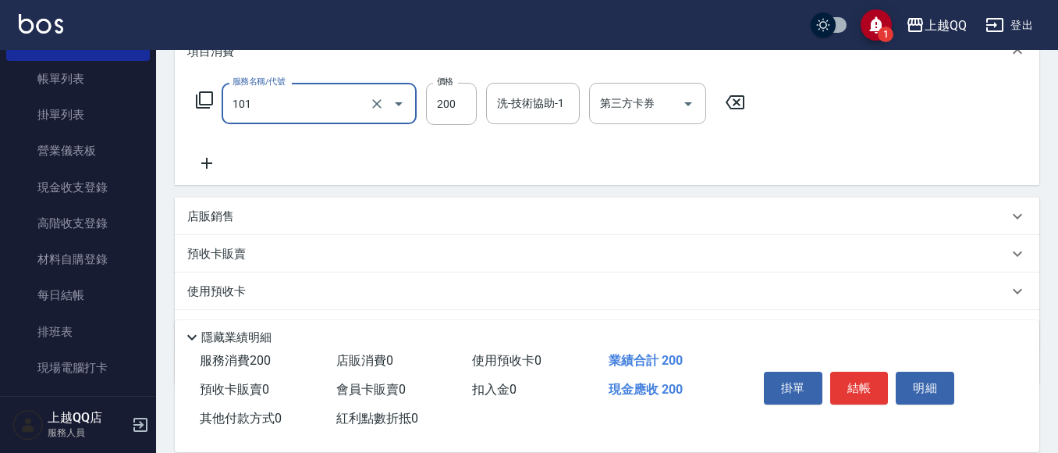
type input "洗髮(101)"
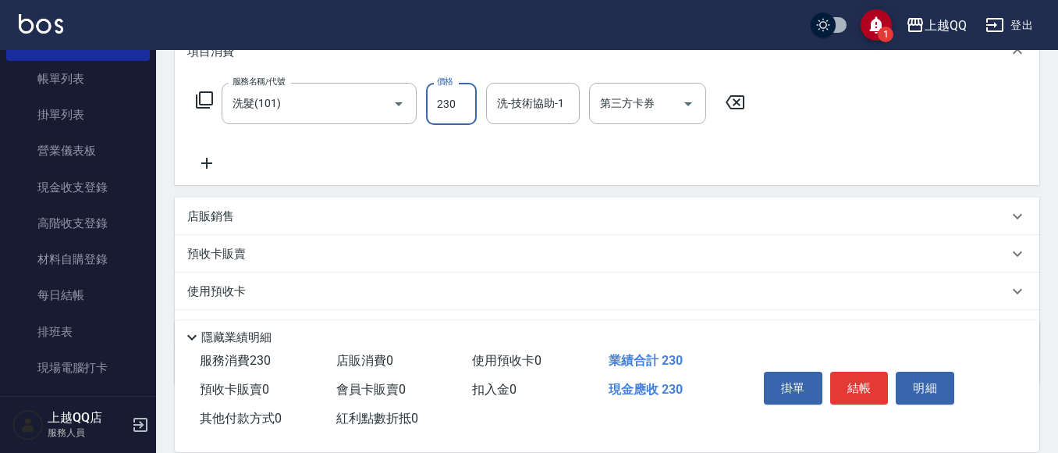
type input "230"
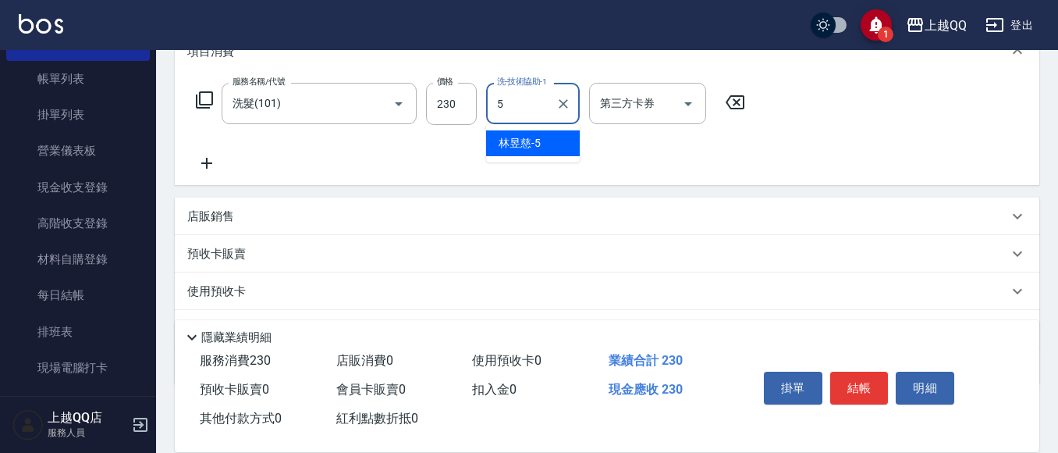
type input "[PERSON_NAME]5"
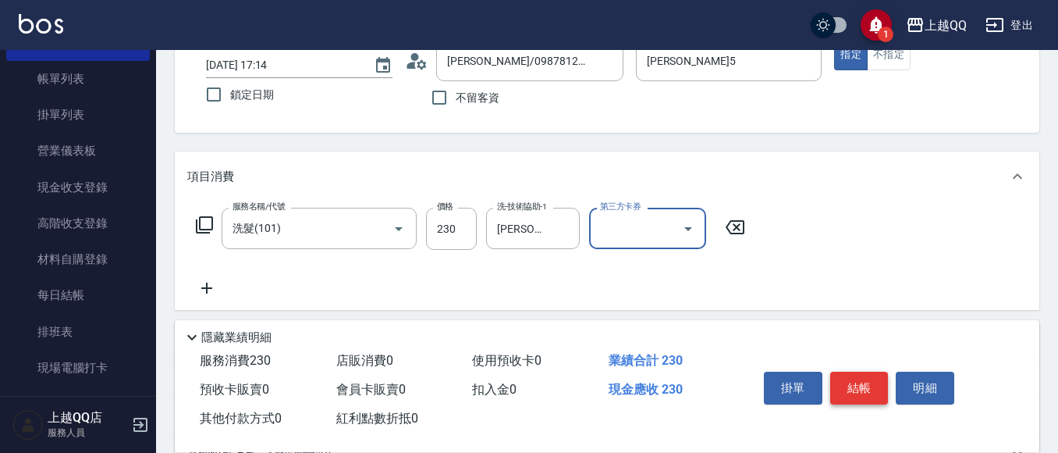
scroll to position [73, 0]
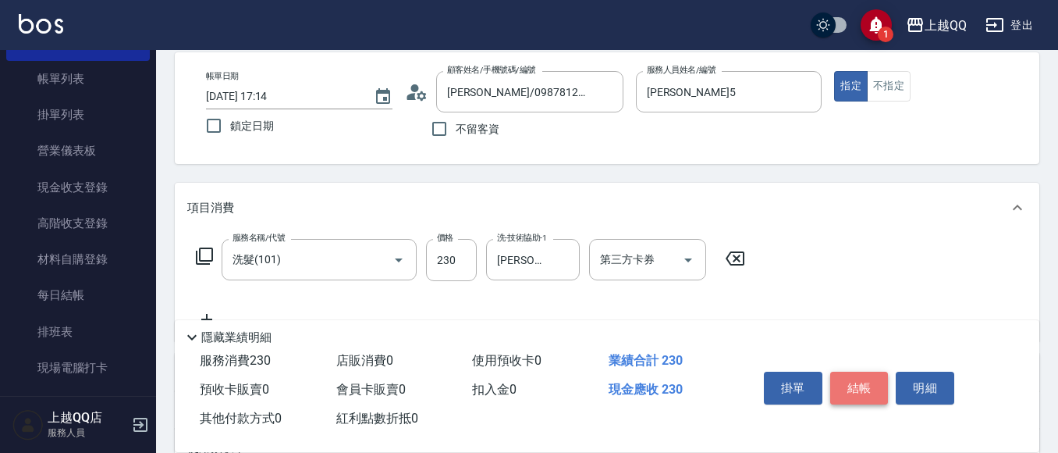
click at [851, 385] on button "結帳" at bounding box center [859, 387] width 59 height 33
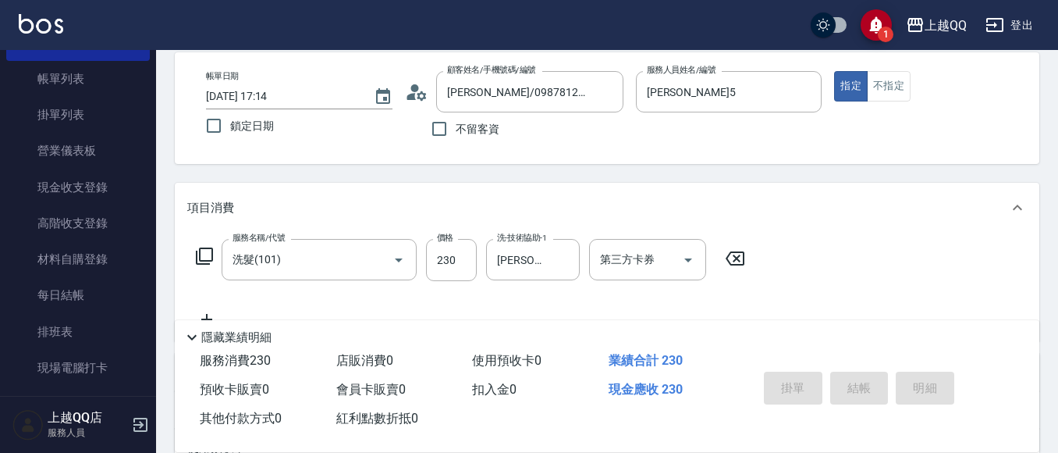
type input "[DATE] 17:15"
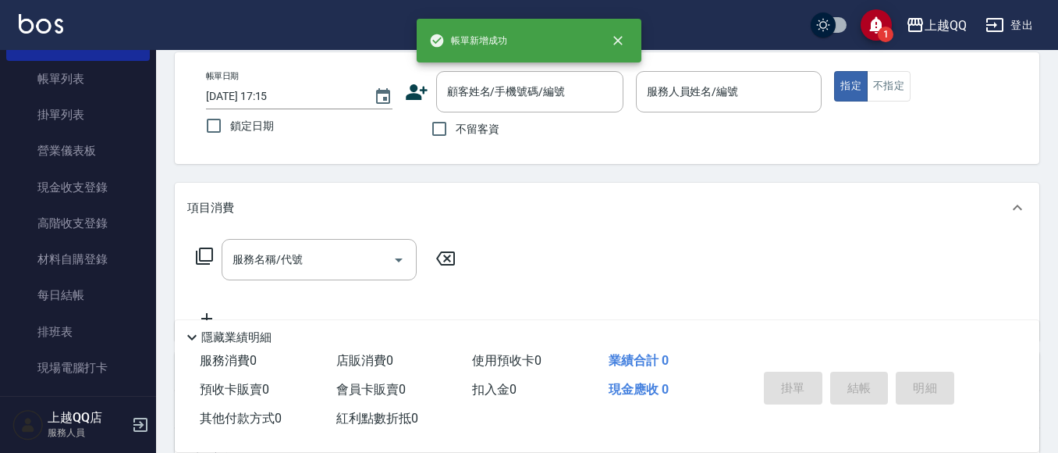
click at [461, 137] on span "不留客資" at bounding box center [478, 129] width 44 height 16
click at [456, 137] on input "不留客資" at bounding box center [439, 128] width 33 height 33
checkbox input "true"
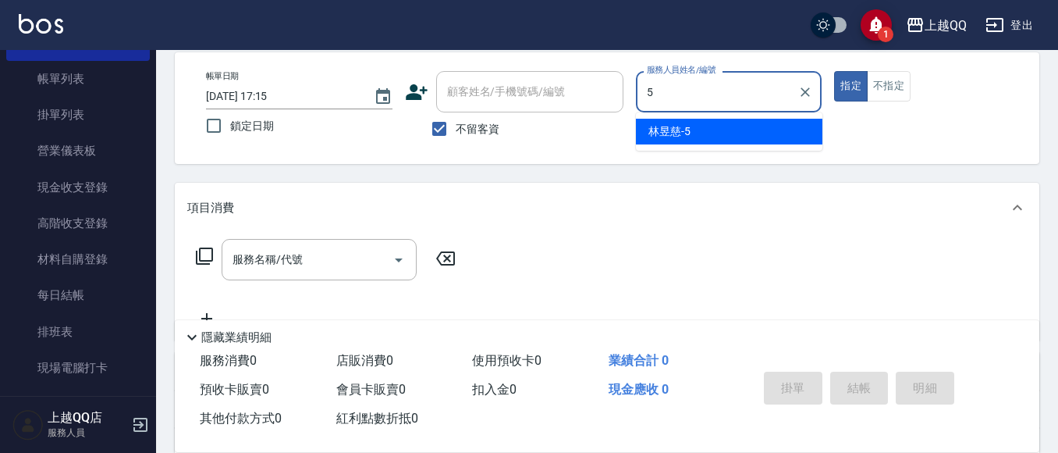
type input "[PERSON_NAME]5"
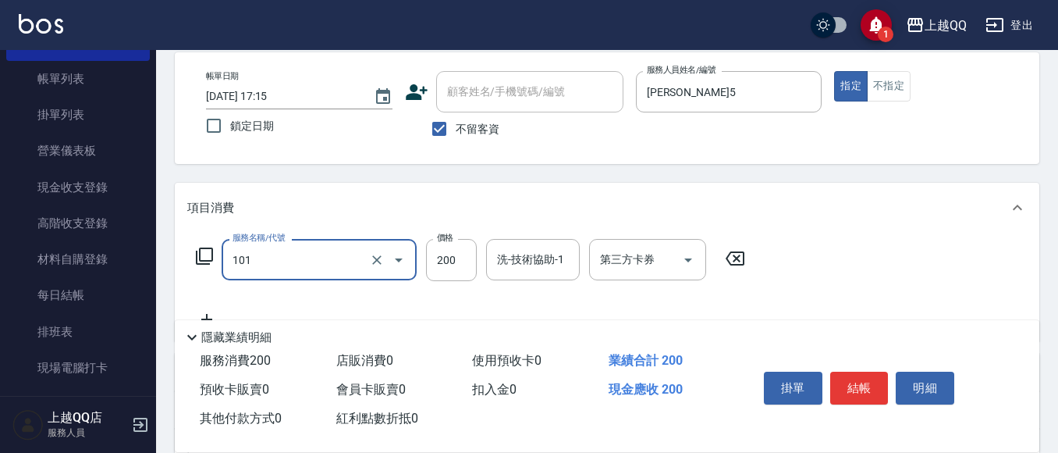
type input "洗髮(101)"
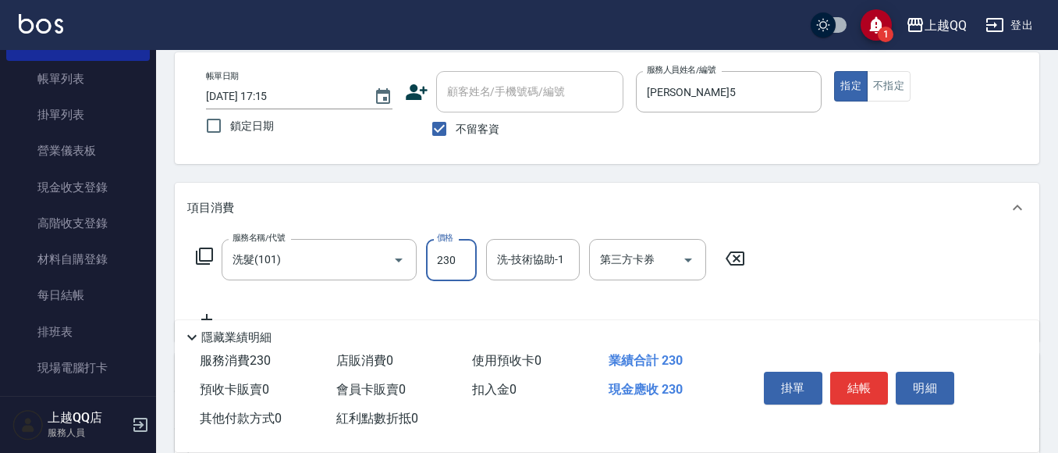
type input "230"
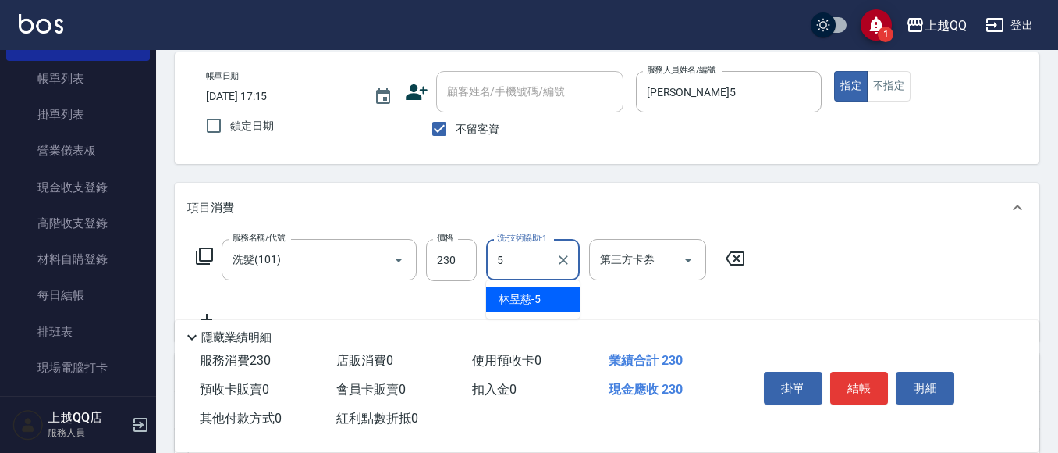
type input "[PERSON_NAME]5"
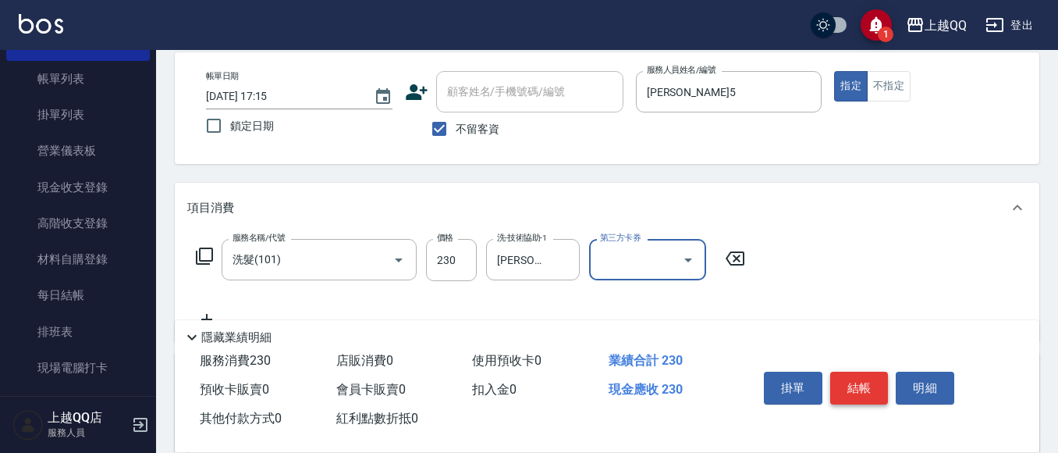
click at [843, 371] on button "結帳" at bounding box center [859, 387] width 59 height 33
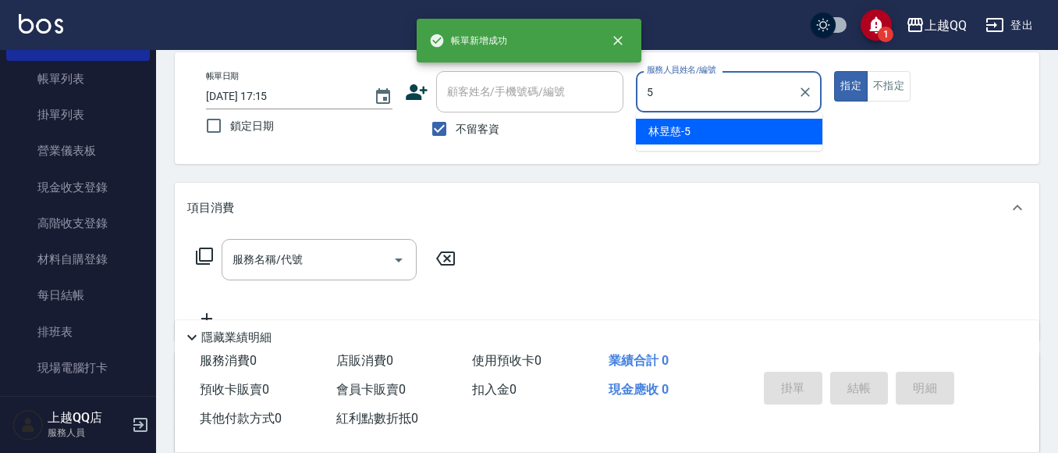
type input "[PERSON_NAME]5"
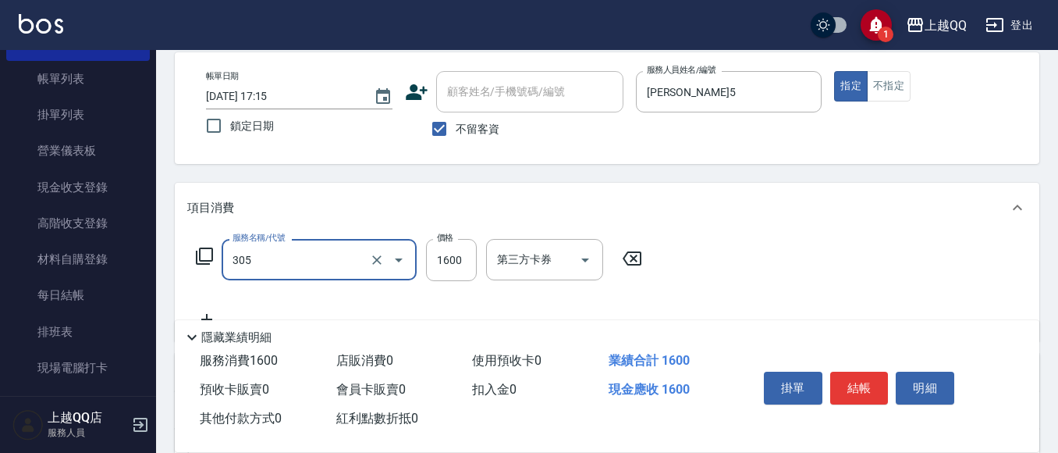
type input "設計燙髮1600(305)"
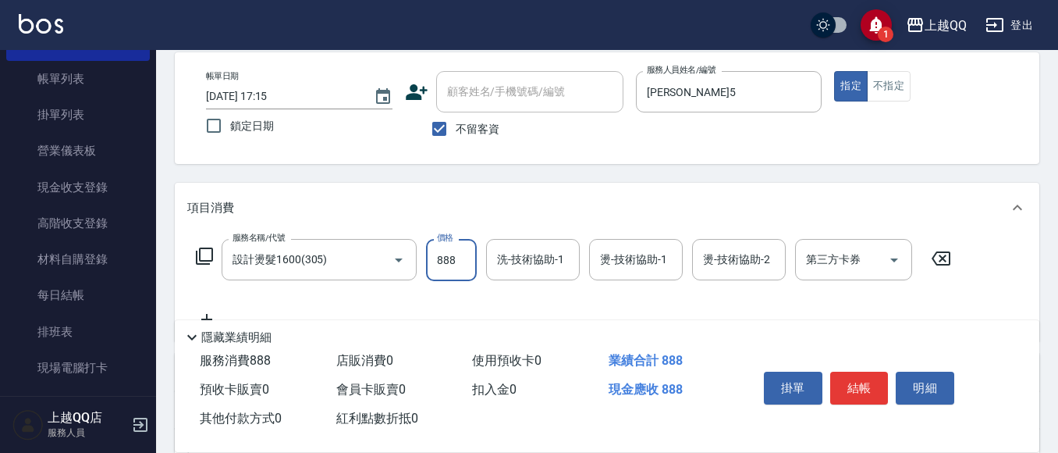
type input "888"
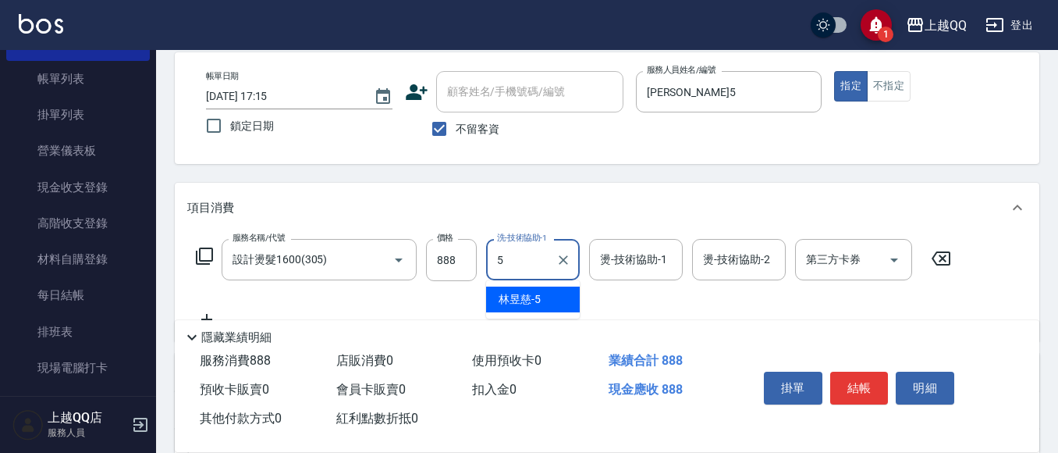
type input "[PERSON_NAME]5"
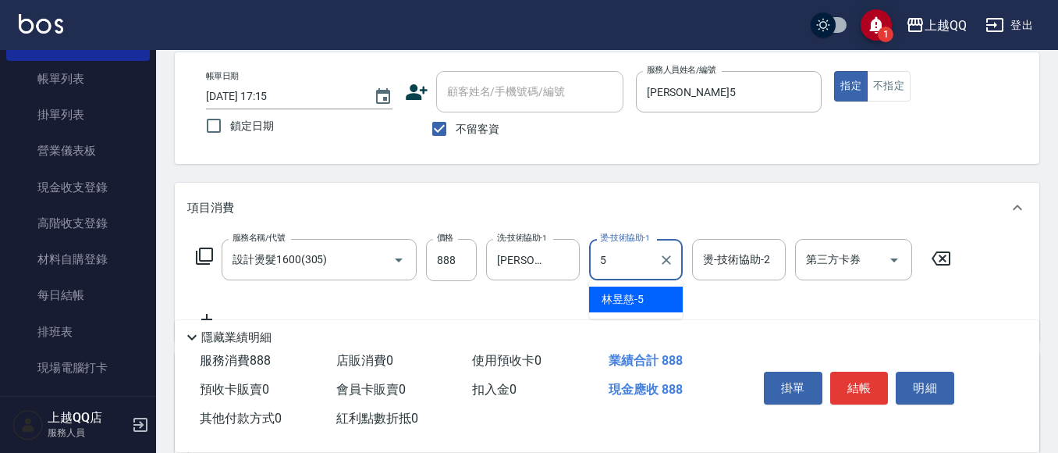
type input "[PERSON_NAME]5"
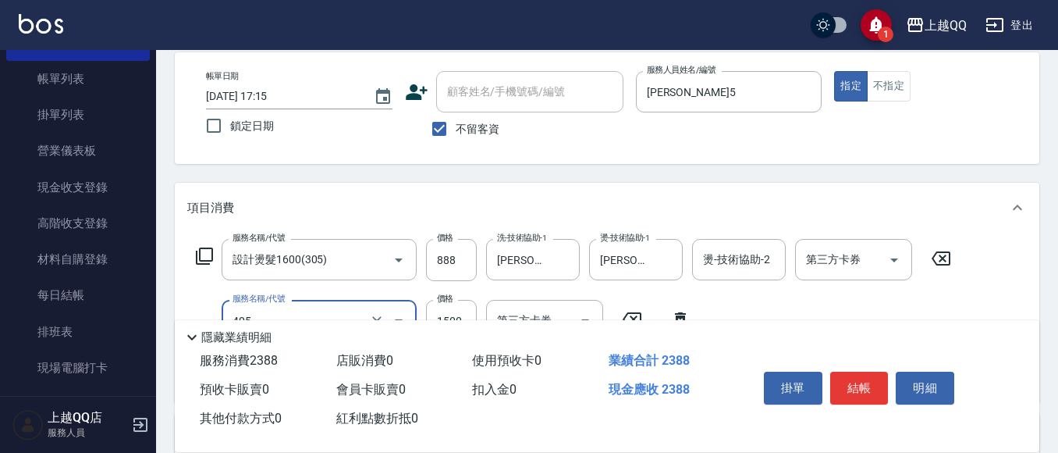
type input "設計染髮/網路(405)"
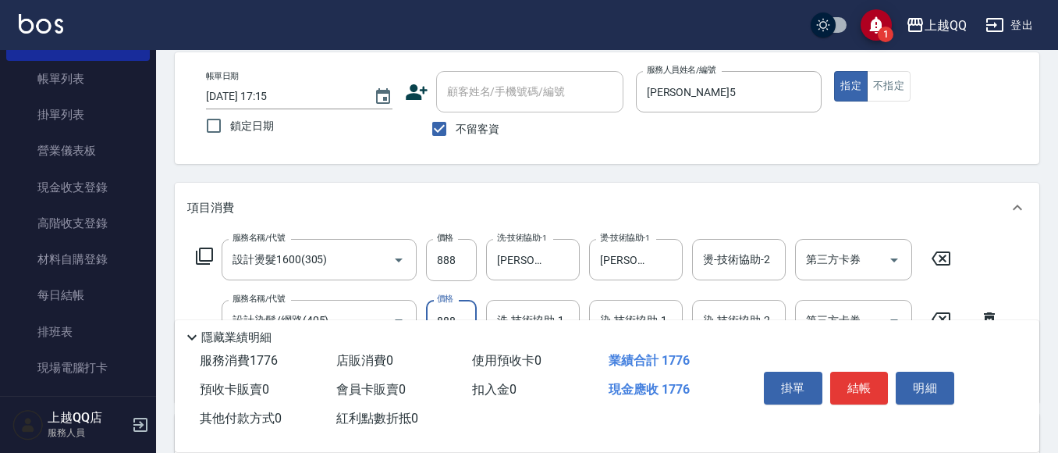
type input "888"
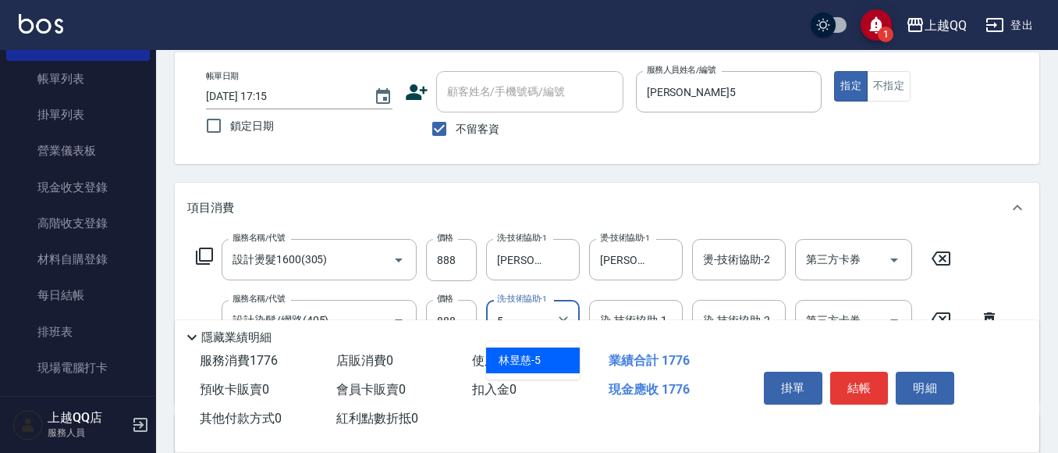
type input "[PERSON_NAME]5"
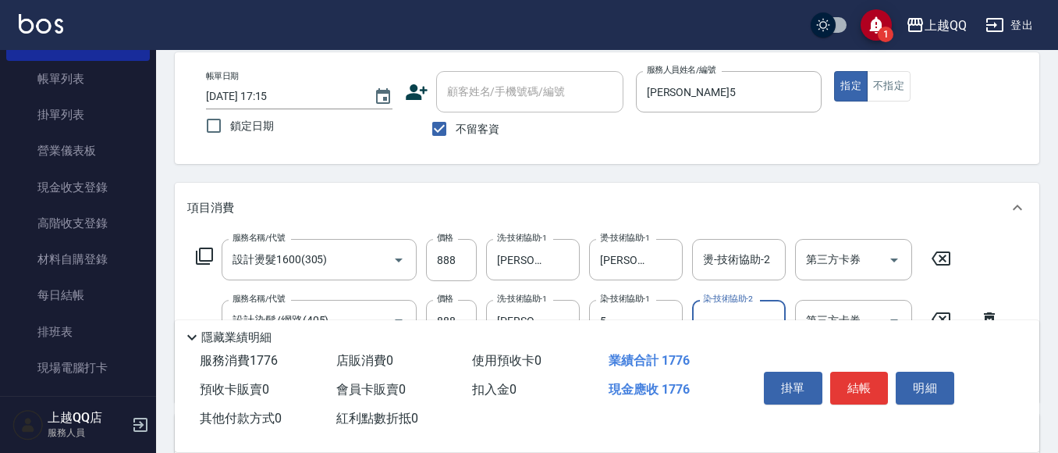
type input "[PERSON_NAME]5"
type input "歐納西斯5G護髮/單次(514)"
type input "999"
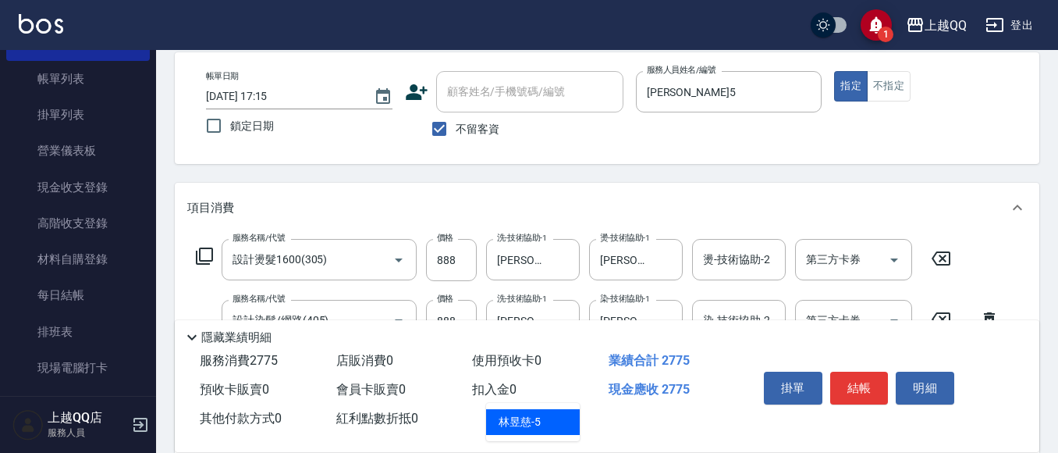
type input "[PERSON_NAME]5"
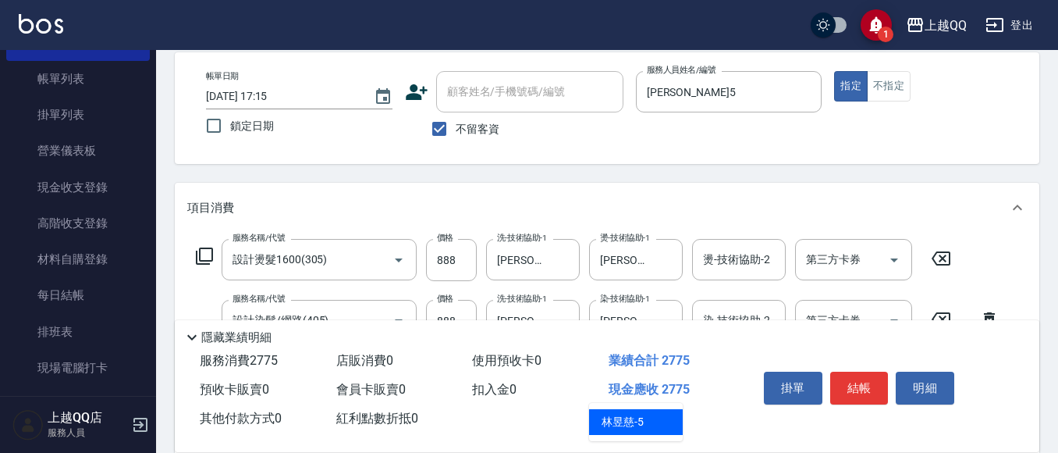
type input "[PERSON_NAME]5"
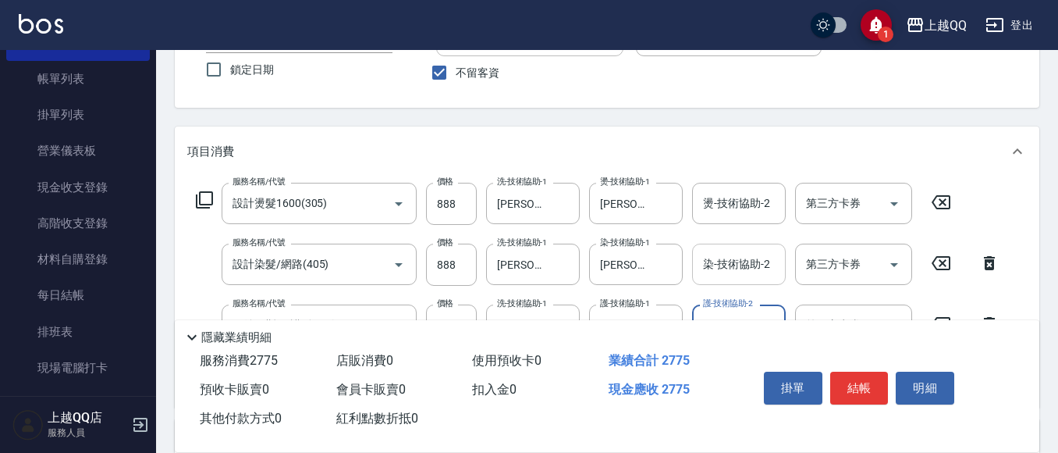
scroll to position [156, 0]
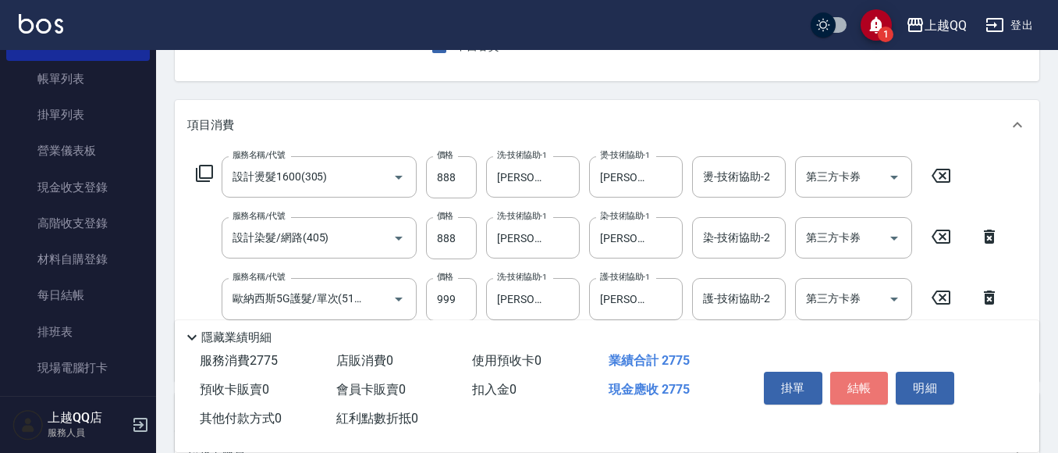
click at [846, 377] on button "結帳" at bounding box center [859, 387] width 59 height 33
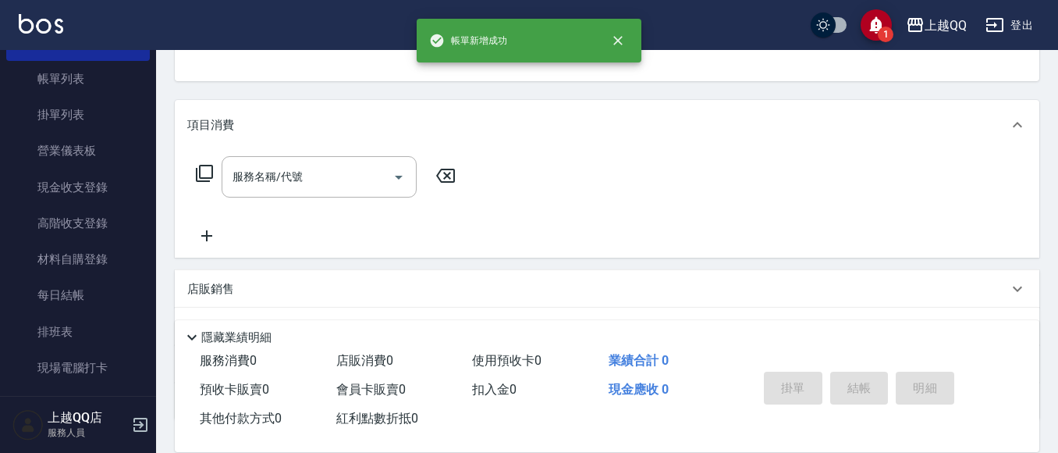
scroll to position [151, 0]
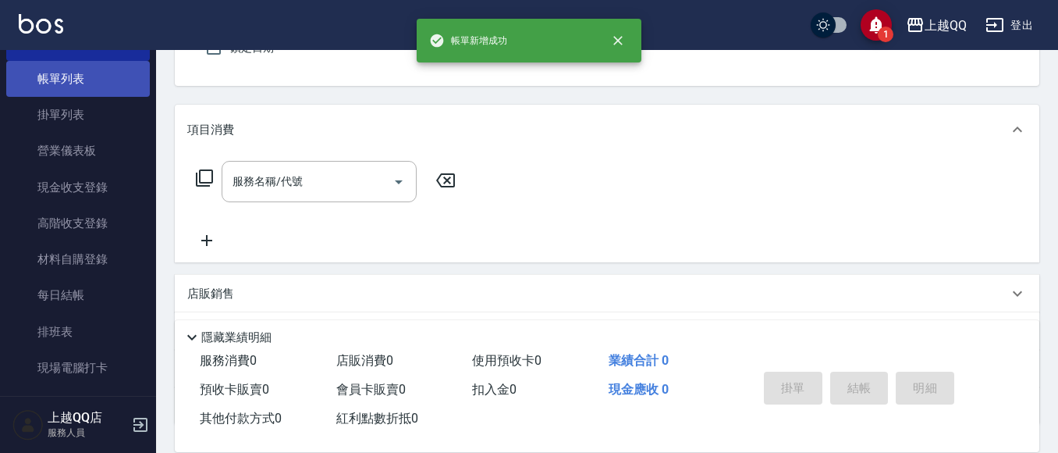
click at [67, 69] on link "帳單列表" at bounding box center [78, 79] width 144 height 36
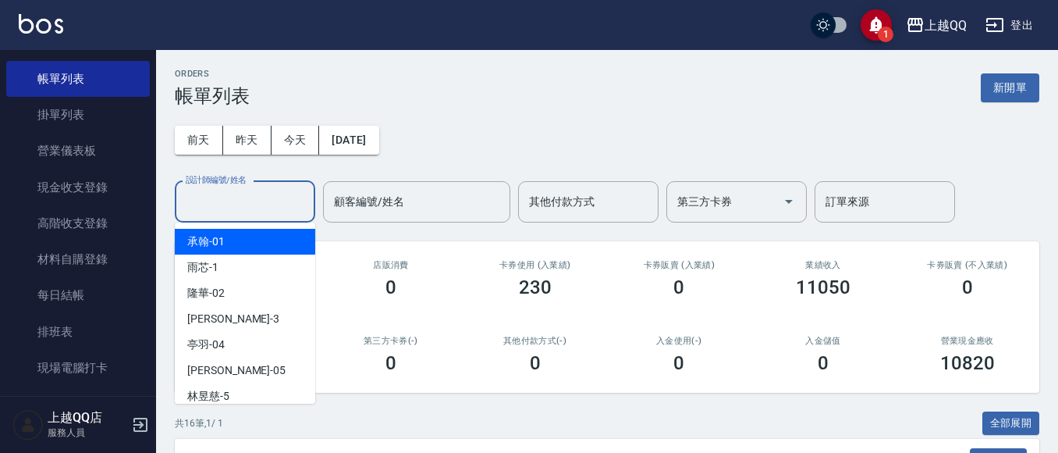
click at [208, 210] on input "設計師編號/姓名" at bounding box center [245, 201] width 126 height 27
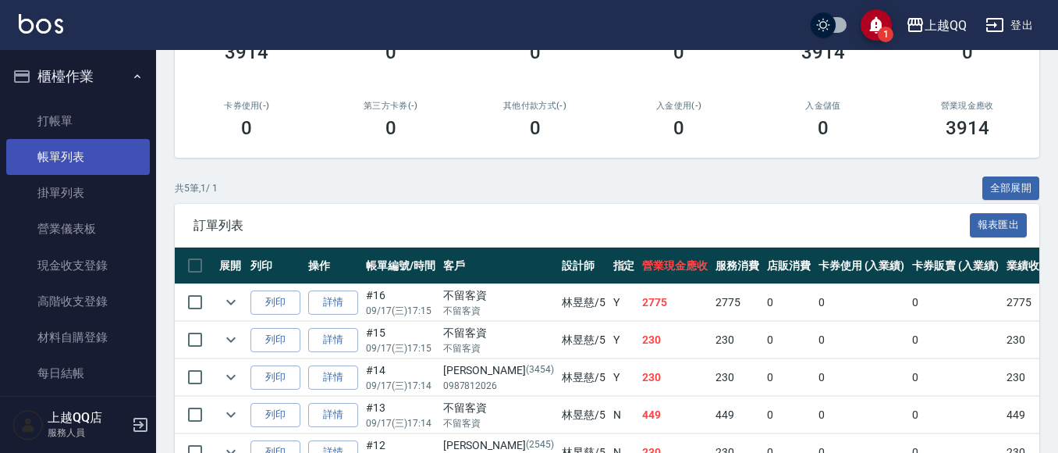
scroll to position [94, 0]
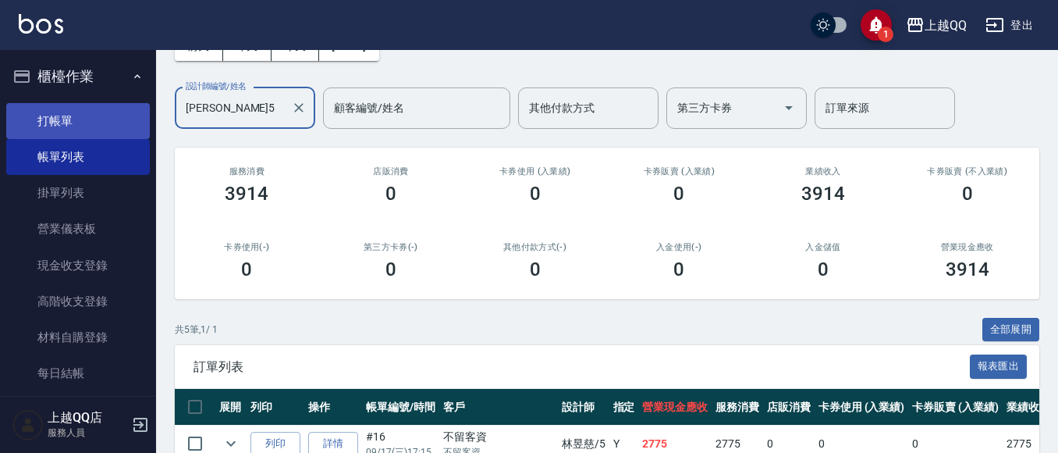
type input "[PERSON_NAME]5"
click at [113, 123] on link "打帳單" at bounding box center [78, 121] width 144 height 36
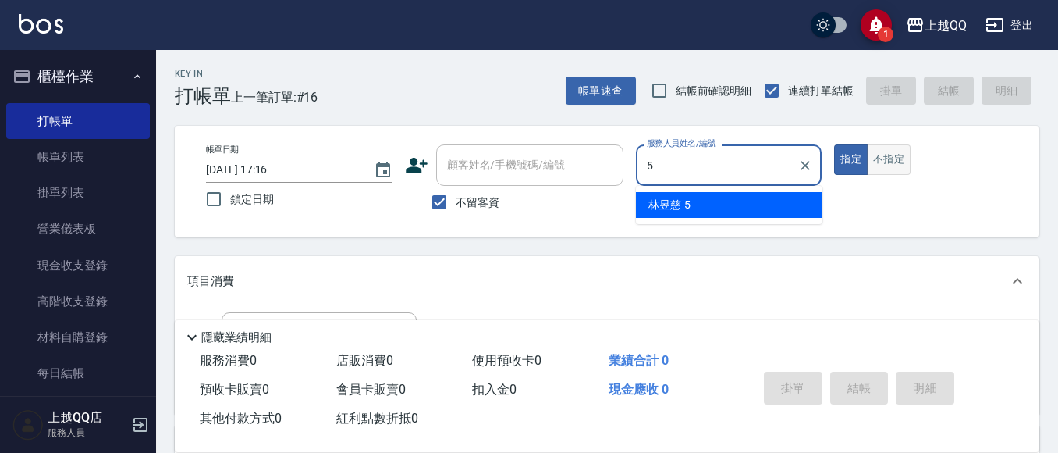
type input "5"
click at [881, 151] on button "不指定" at bounding box center [889, 159] width 44 height 30
type input "[PERSON_NAME]5"
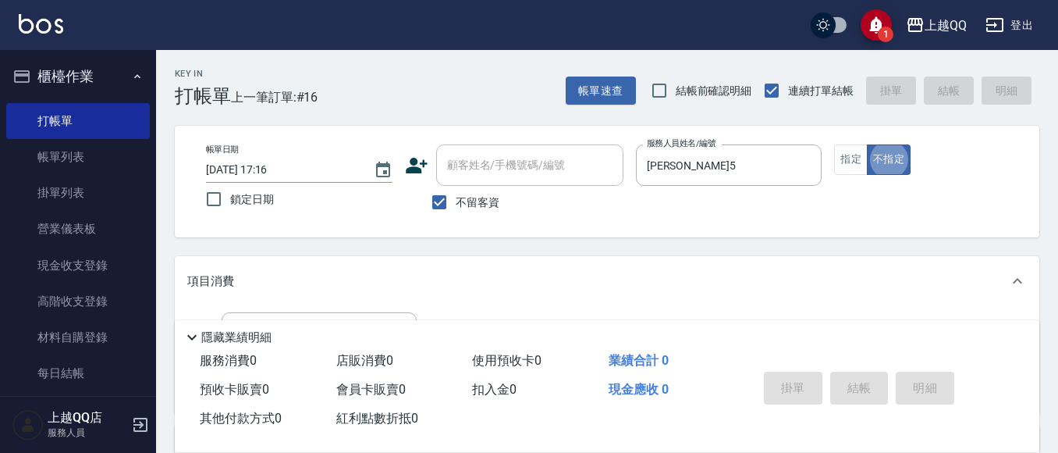
type button "false"
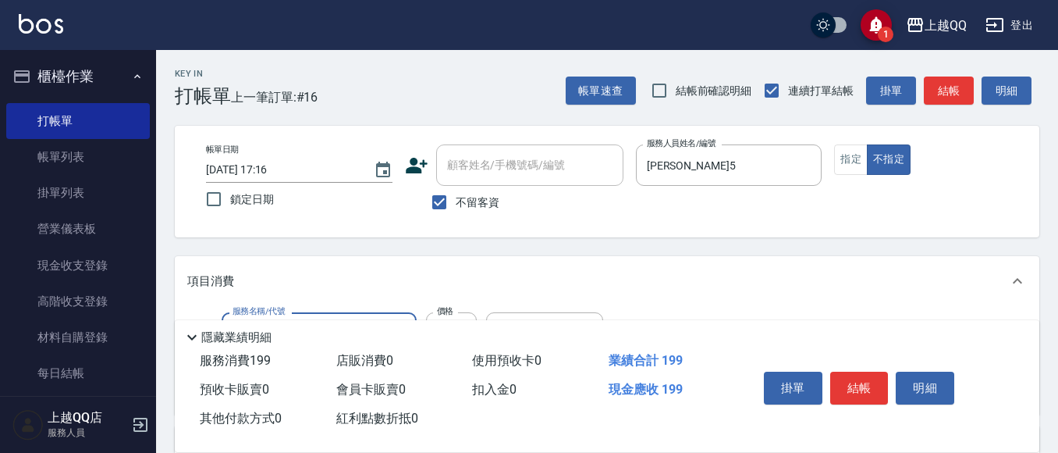
type input "不指定單剪(202)"
click at [855, 385] on button "結帳" at bounding box center [859, 387] width 59 height 33
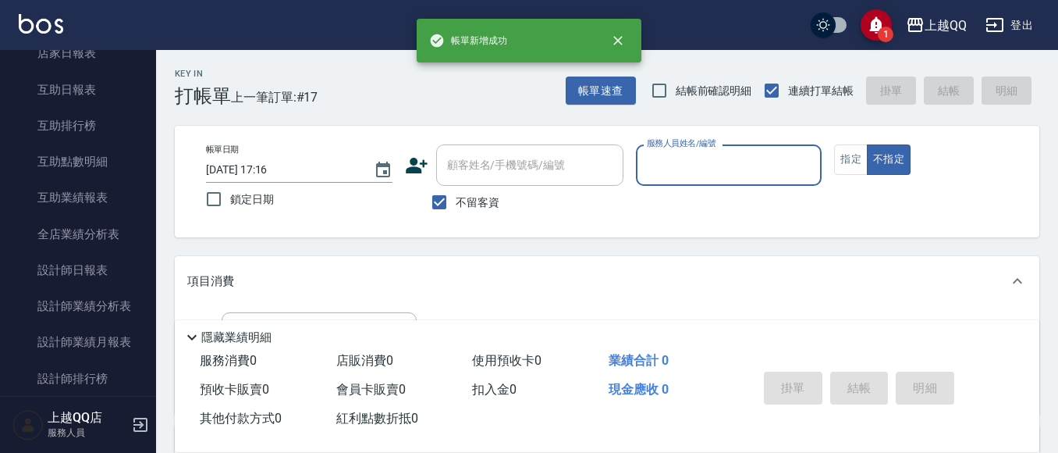
scroll to position [624, 0]
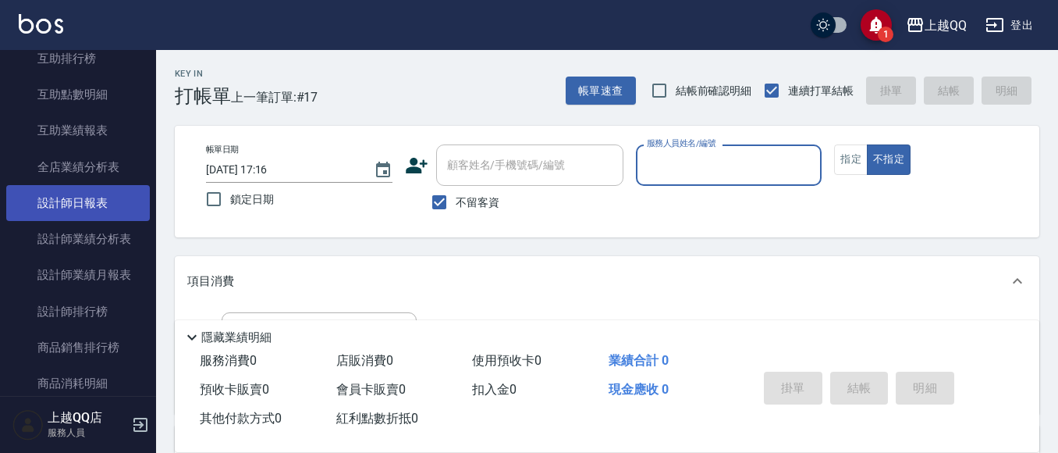
click at [85, 190] on link "設計師日報表" at bounding box center [78, 203] width 144 height 36
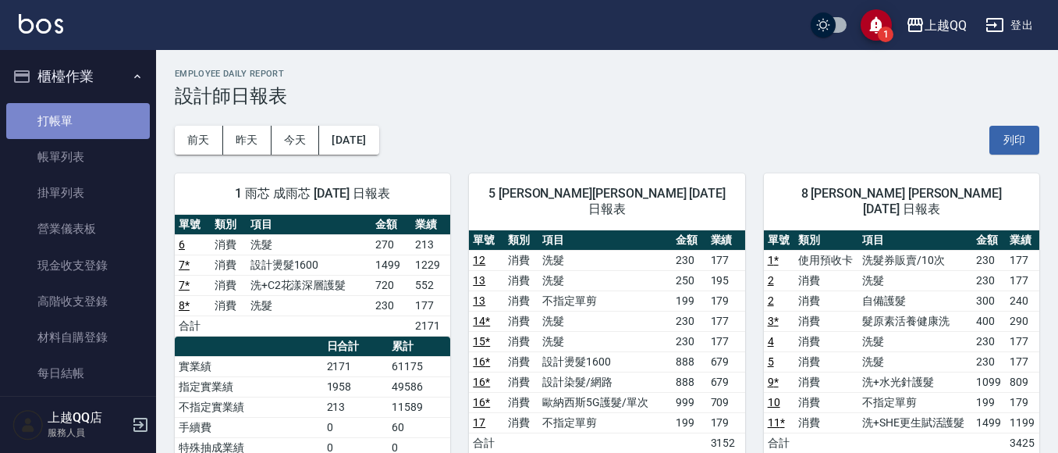
click at [103, 109] on link "打帳單" at bounding box center [78, 121] width 144 height 36
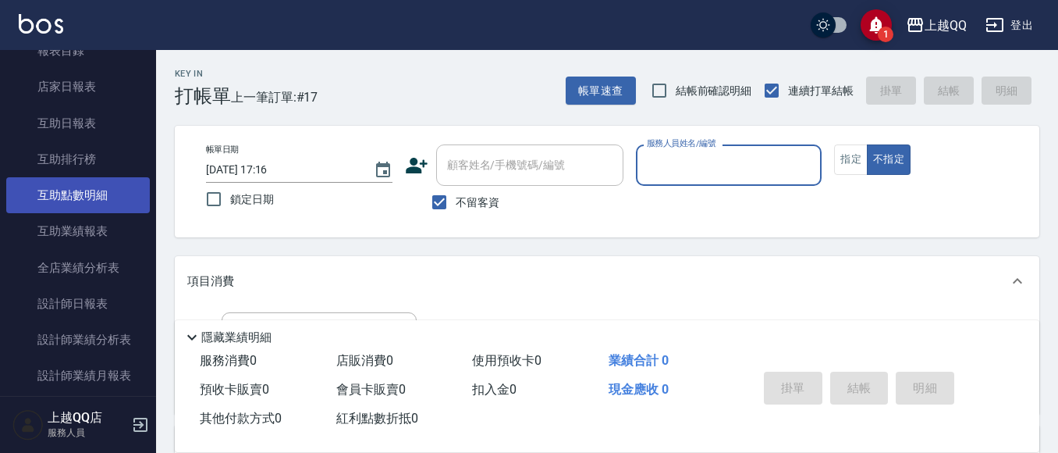
scroll to position [624, 0]
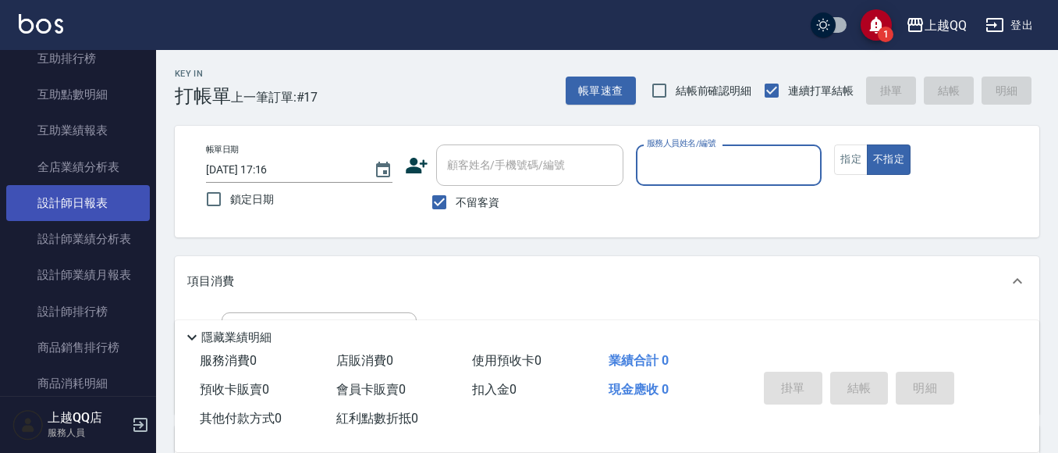
click at [76, 209] on link "設計師日報表" at bounding box center [78, 203] width 144 height 36
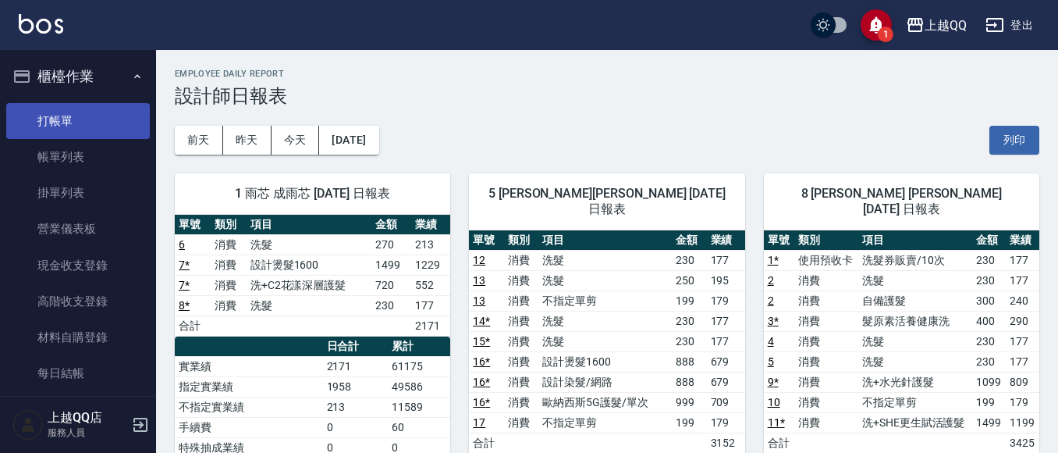
click at [32, 123] on link "打帳單" at bounding box center [78, 121] width 144 height 36
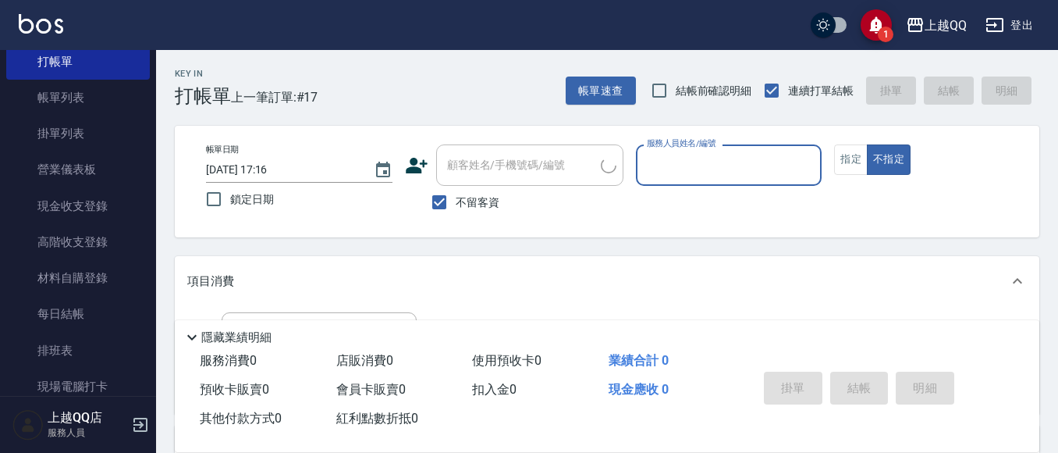
scroll to position [156, 0]
